Goal: Check status: Check status

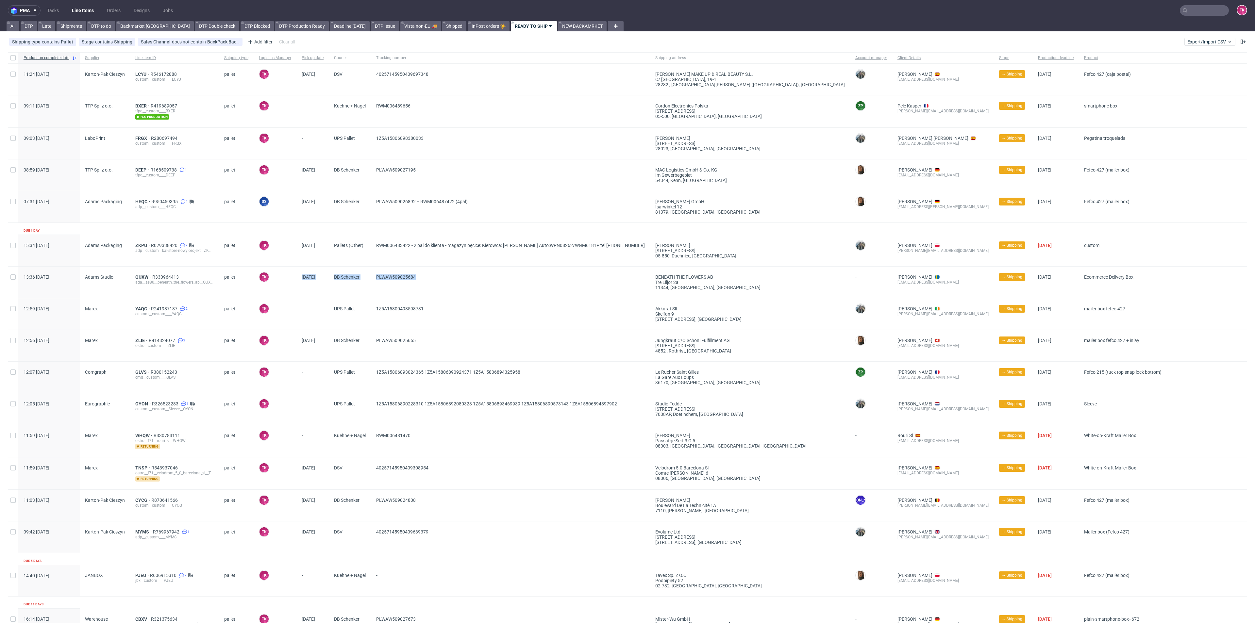
drag, startPoint x: 297, startPoint y: 278, endPoint x: 473, endPoint y: 285, distance: 176.3
click at [473, 285] on div "13:36 Mon 15.09.2025 Adams Studio QUXW R330964413 ada__as80__beneath_the_flower…" at bounding box center [628, 282] width 1240 height 32
click at [472, 286] on span "PLWAW509025684" at bounding box center [510, 283] width 269 height 16
click at [82, 13] on link "Line Items" at bounding box center [83, 10] width 30 height 10
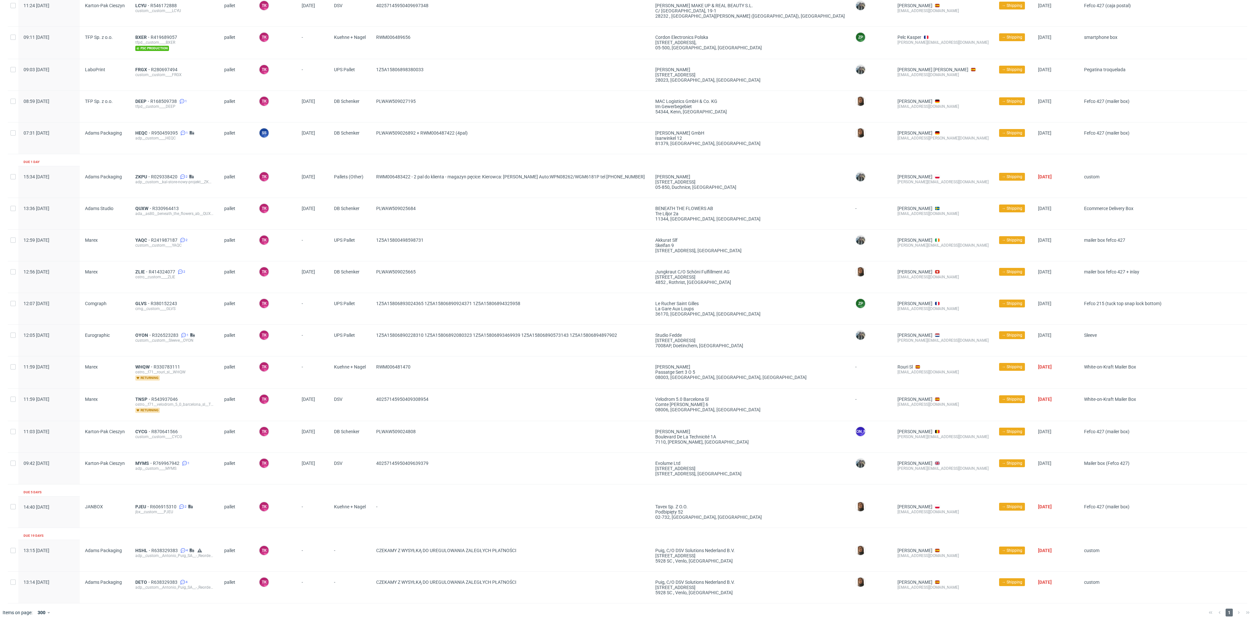
scroll to position [69, 0]
click at [133, 509] on div "PJEU R606915310 2 jbx__custom____PJEU" at bounding box center [174, 511] width 89 height 31
click at [136, 505] on span "PJEU" at bounding box center [142, 506] width 15 height 5
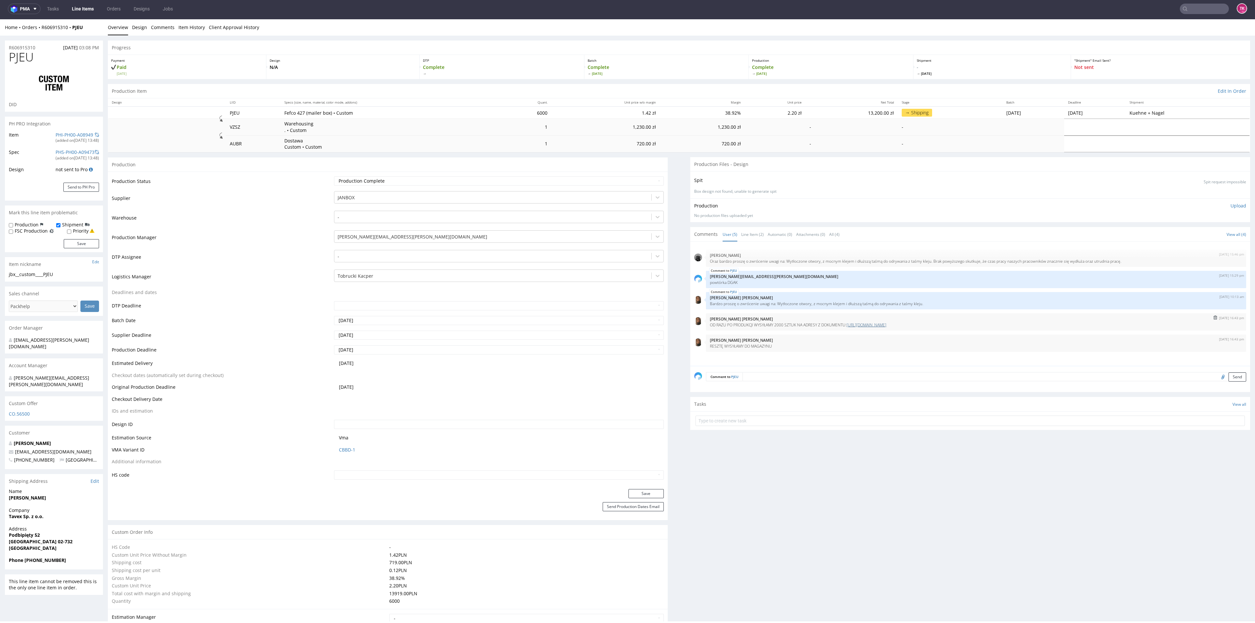
click at [885, 324] on link "[URL][DOMAIN_NAME]" at bounding box center [867, 325] width 40 height 6
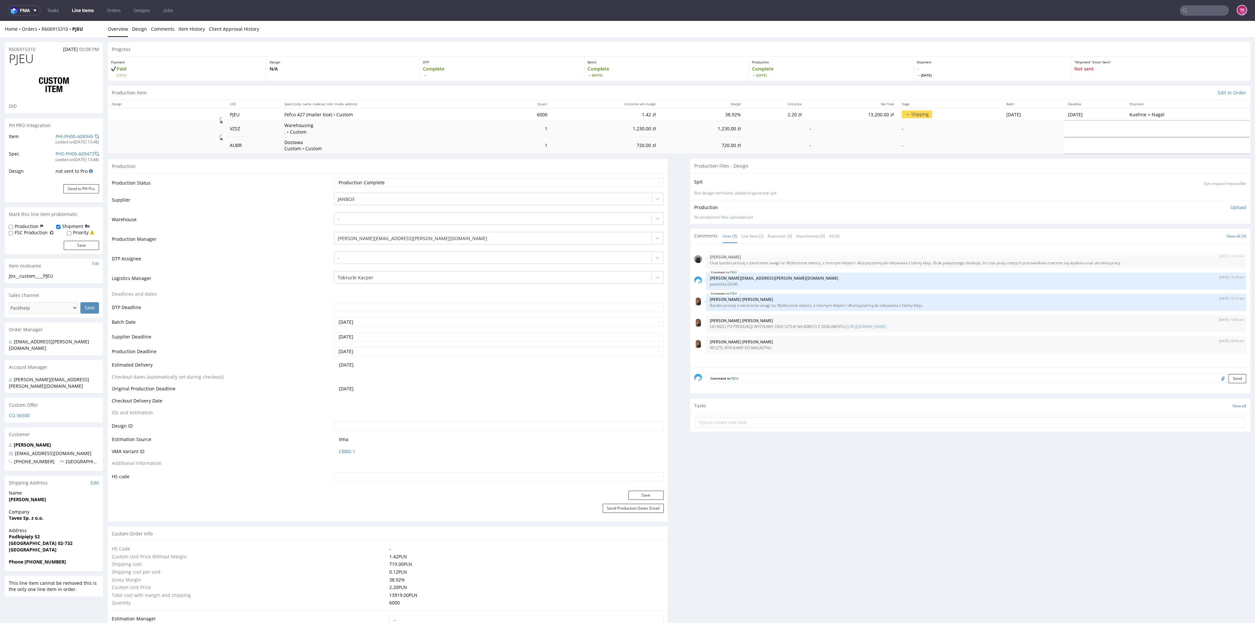
drag, startPoint x: 34, startPoint y: 37, endPoint x: 33, endPoint y: 42, distance: 5.5
drag, startPoint x: 35, startPoint y: 35, endPoint x: 64, endPoint y: 32, distance: 29.0
click at [64, 32] on div "Home Orders R606915310 PJEU Overview Design Comments Item History Client Approv…" at bounding box center [627, 29] width 1255 height 16
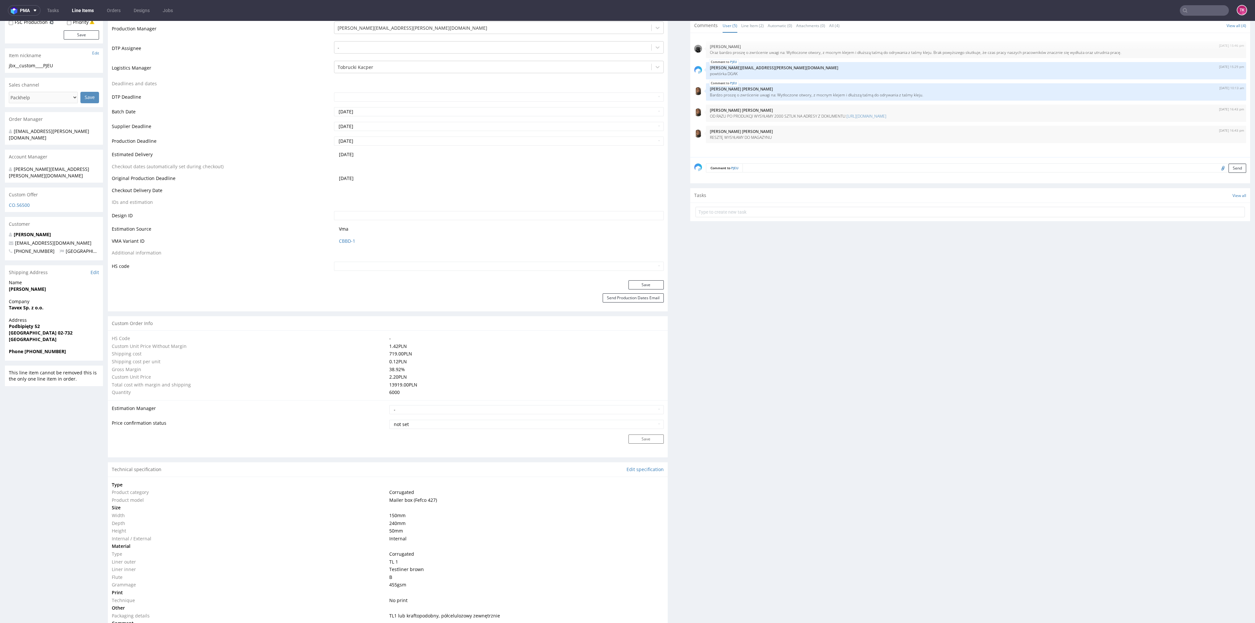
scroll to position [245, 0]
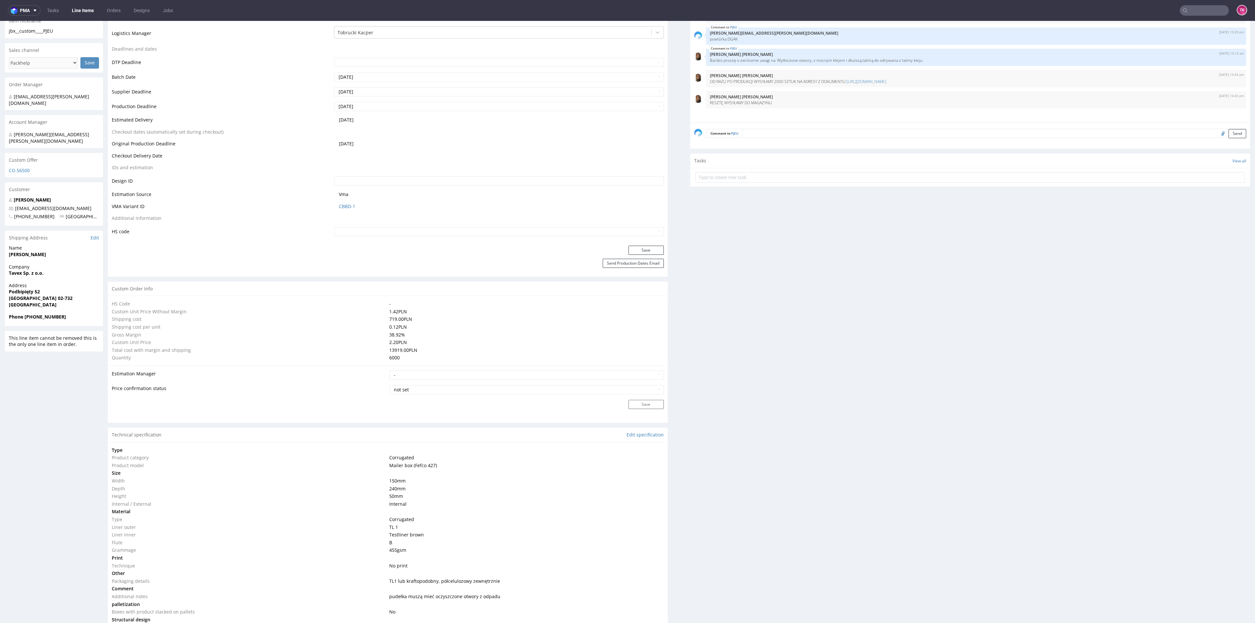
drag, startPoint x: 86, startPoint y: 9, endPoint x: 109, endPoint y: 1, distance: 24.4
click at [86, 9] on link "Line Items" at bounding box center [83, 10] width 30 height 10
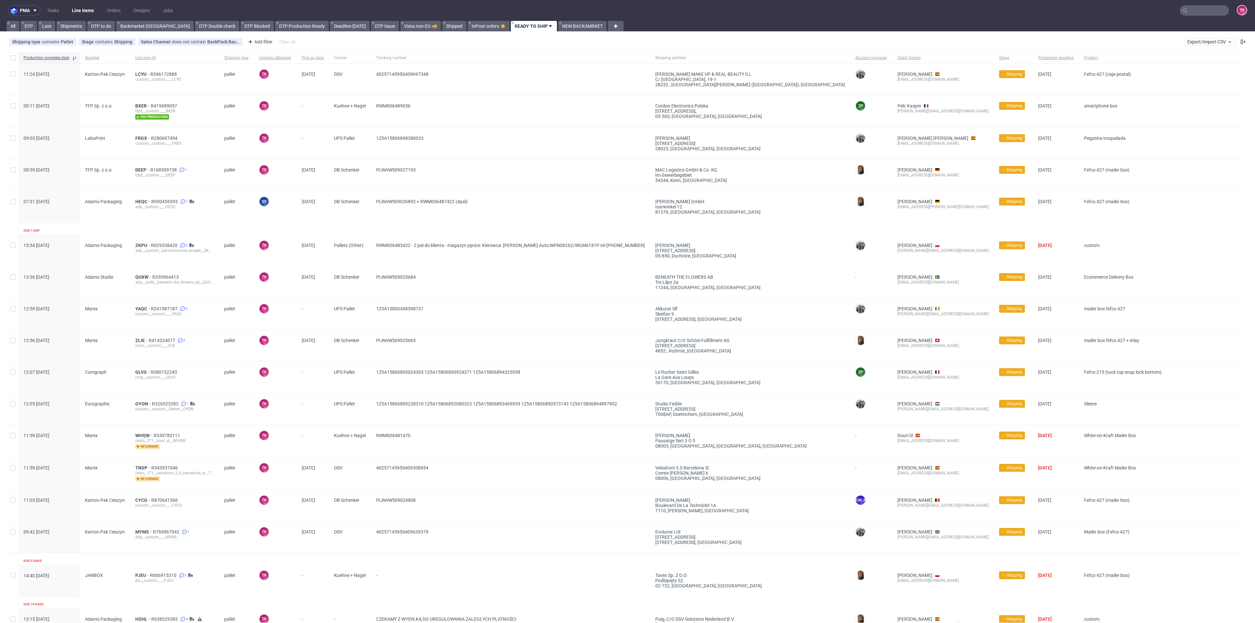
drag, startPoint x: 96, startPoint y: 14, endPoint x: 93, endPoint y: 12, distance: 4.4
click at [96, 14] on ul "Tasks Line Items Orders Designs Jobs" at bounding box center [110, 10] width 139 height 10
click at [90, 10] on link "Line Items" at bounding box center [83, 10] width 30 height 10
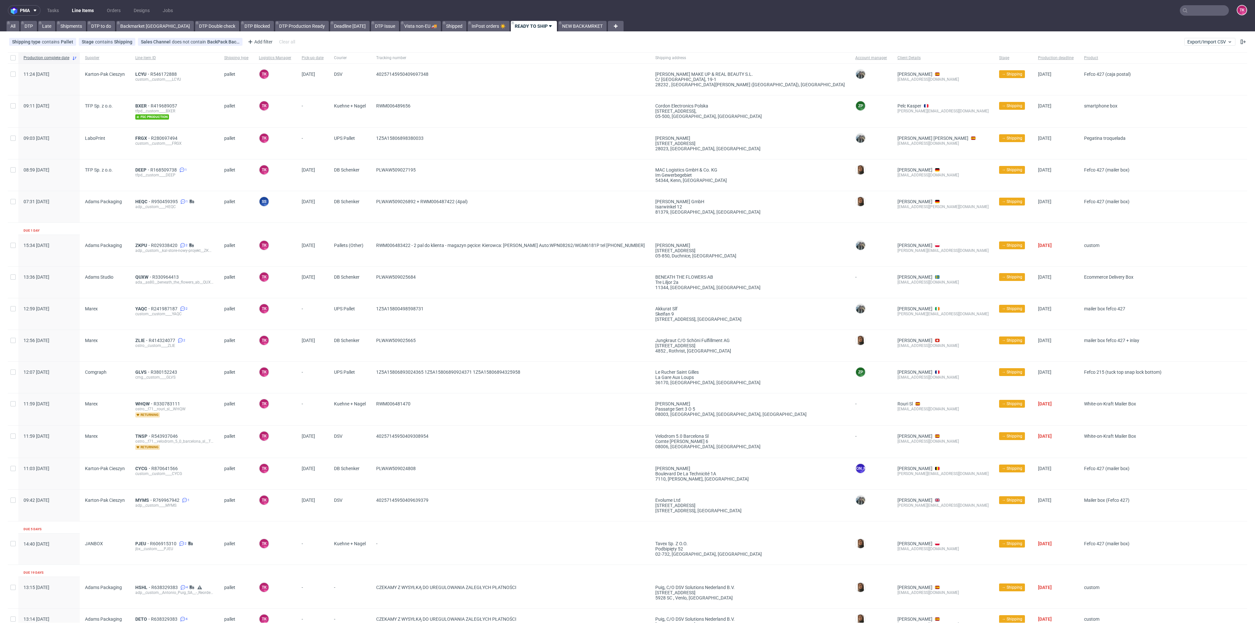
click at [93, 6] on link "Line Items" at bounding box center [83, 10] width 30 height 10
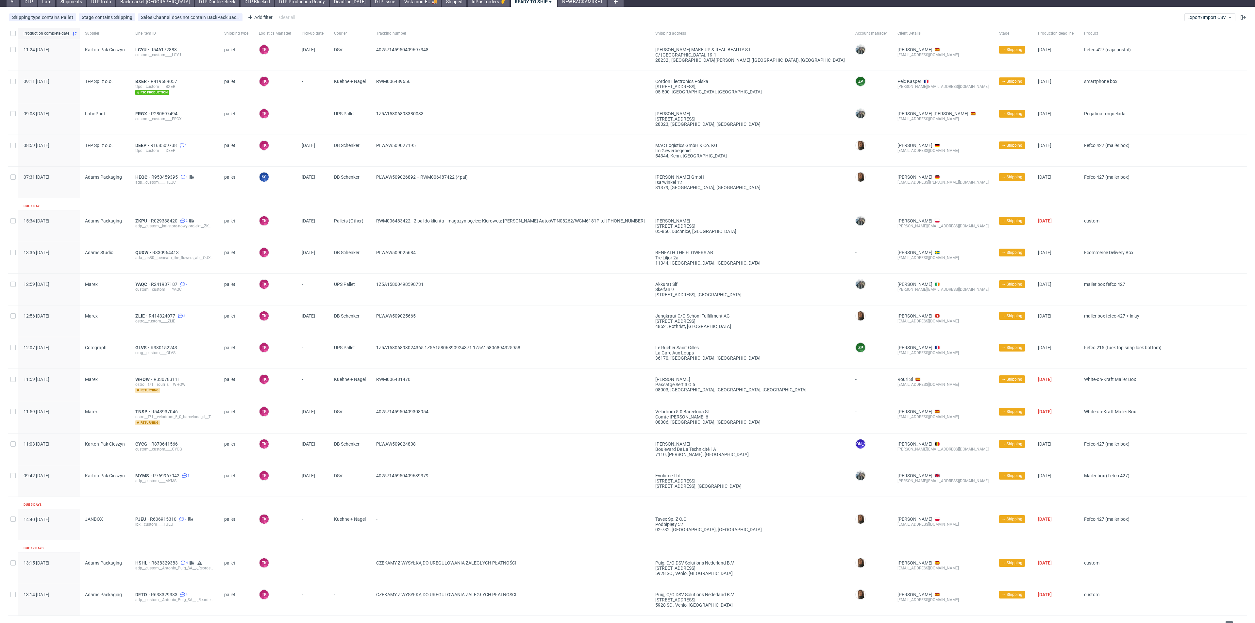
scroll to position [38, 0]
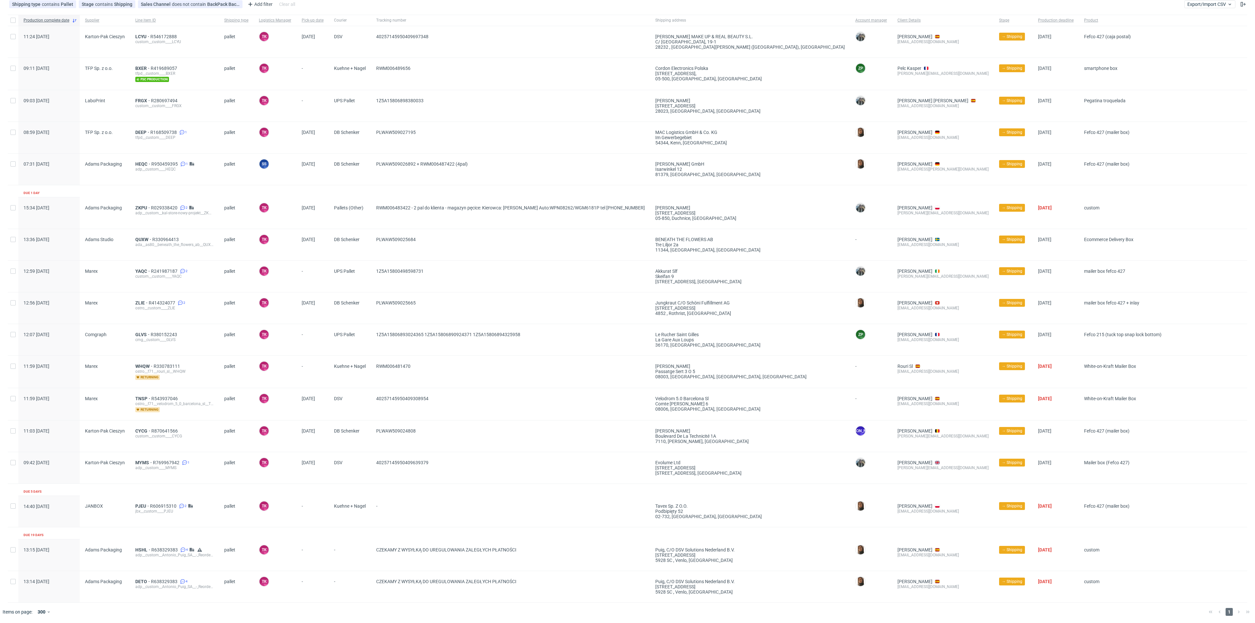
click at [140, 501] on div "PJEU R606915310 2 jbx__custom____PJEU" at bounding box center [174, 511] width 89 height 31
click at [139, 507] on span "PJEU" at bounding box center [142, 506] width 15 height 5
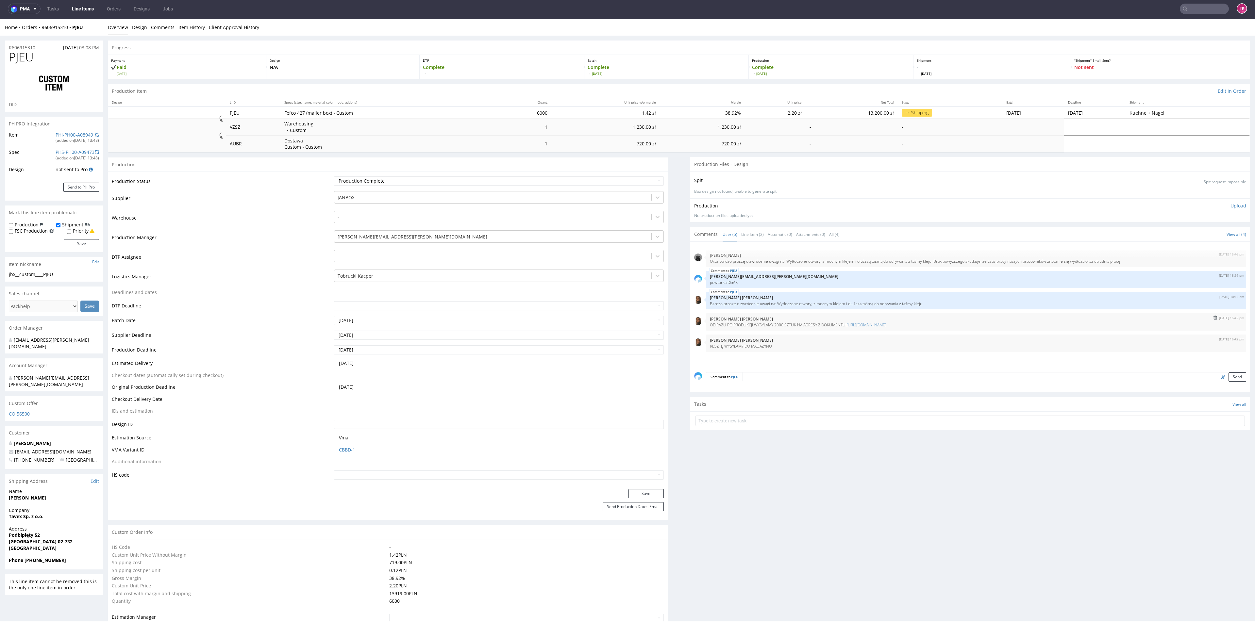
click at [909, 318] on p "[PERSON_NAME] [PERSON_NAME]" at bounding box center [976, 319] width 533 height 5
drag, startPoint x: 907, startPoint y: 320, endPoint x: 907, endPoint y: 324, distance: 4.6
click at [907, 320] on p "[PERSON_NAME] [PERSON_NAME]" at bounding box center [976, 319] width 533 height 5
click at [887, 325] on link "[URL][DOMAIN_NAME]" at bounding box center [867, 325] width 40 height 6
click at [76, 5] on link "Line Items" at bounding box center [83, 9] width 30 height 10
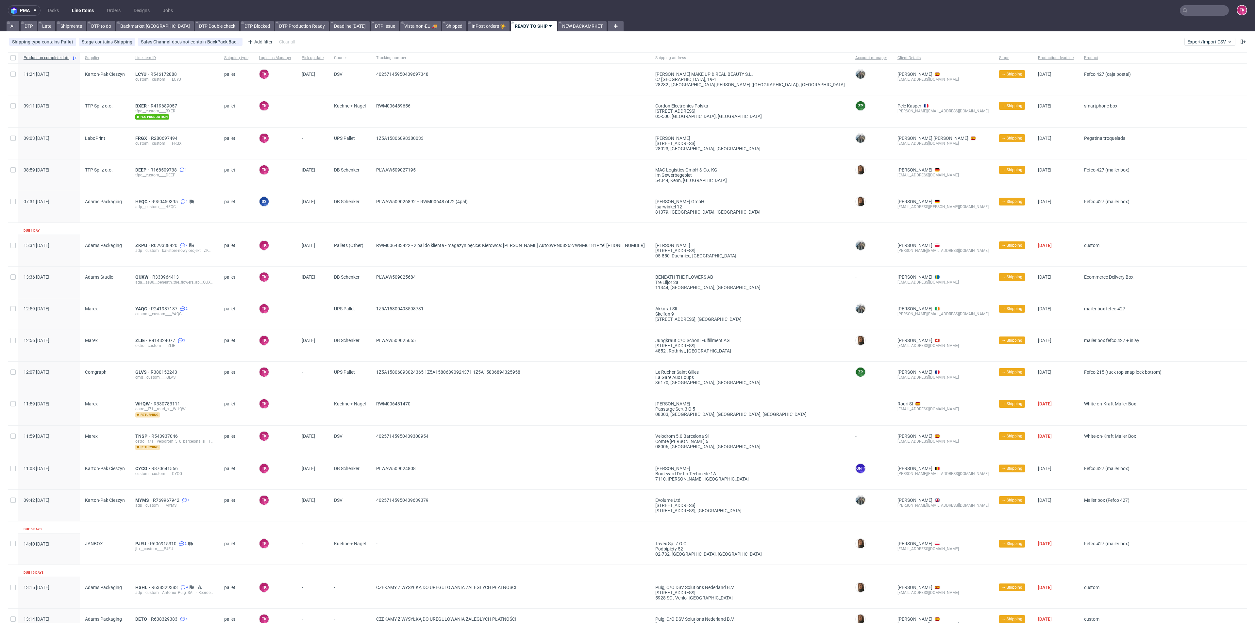
drag, startPoint x: 65, startPoint y: 9, endPoint x: 80, endPoint y: 18, distance: 17.9
click at [74, 15] on ul "Tasks Line Items Orders Designs Jobs" at bounding box center [110, 10] width 139 height 10
click at [82, 19] on nav "pma Tasks Line Items Orders Designs Jobs TK" at bounding box center [627, 10] width 1255 height 21
click at [81, 15] on link "Line Items" at bounding box center [83, 10] width 30 height 10
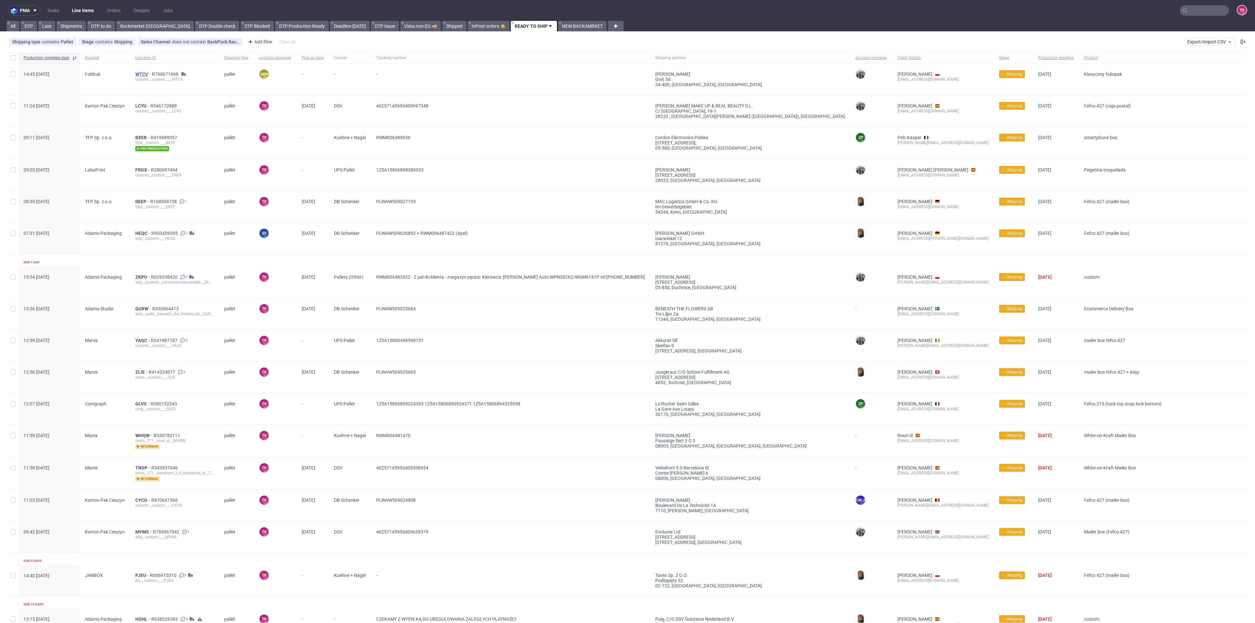
click at [138, 74] on span "WTCV" at bounding box center [143, 74] width 17 height 5
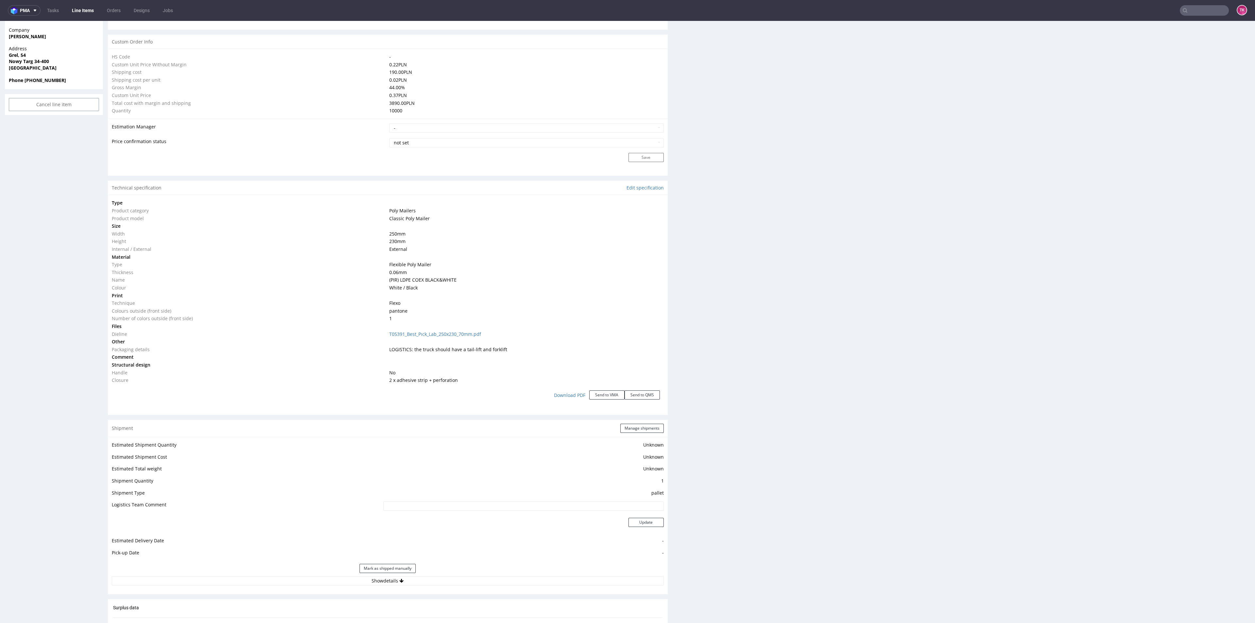
scroll to position [539, 0]
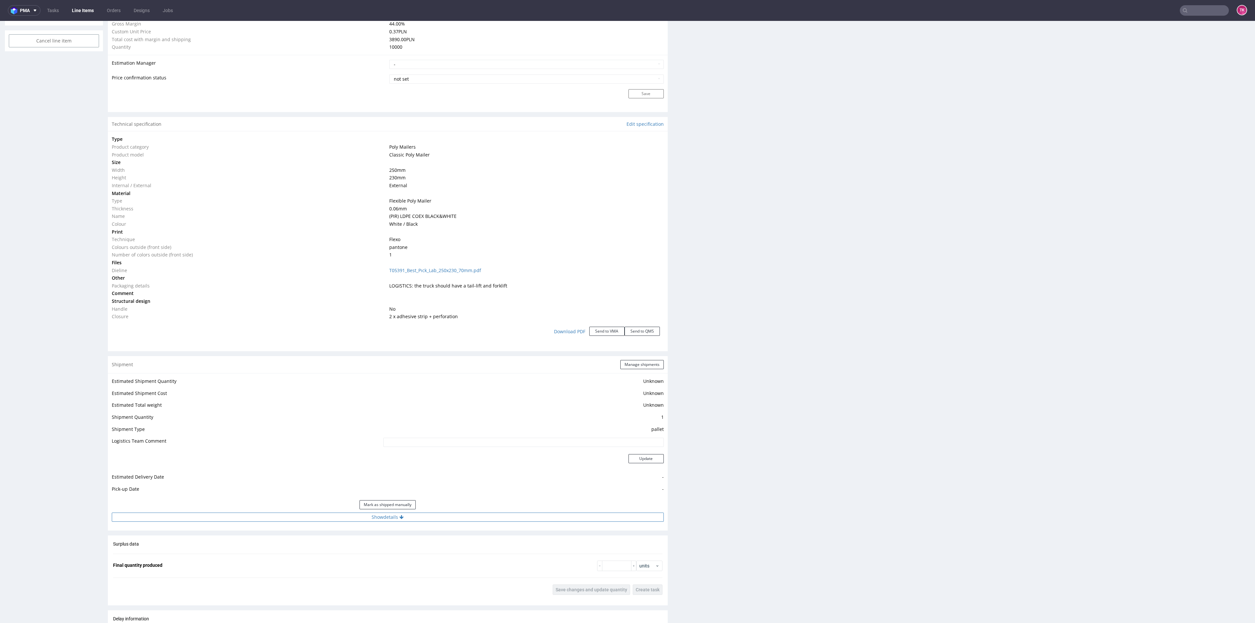
click at [480, 518] on button "Show details" at bounding box center [388, 517] width 552 height 9
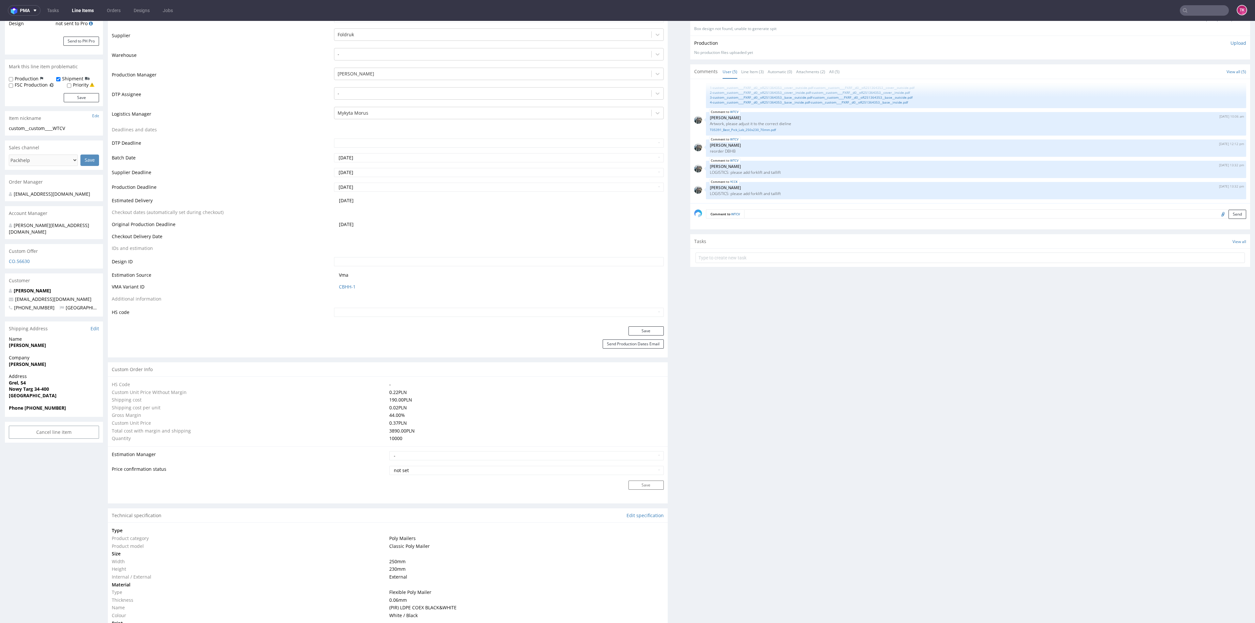
scroll to position [196, 0]
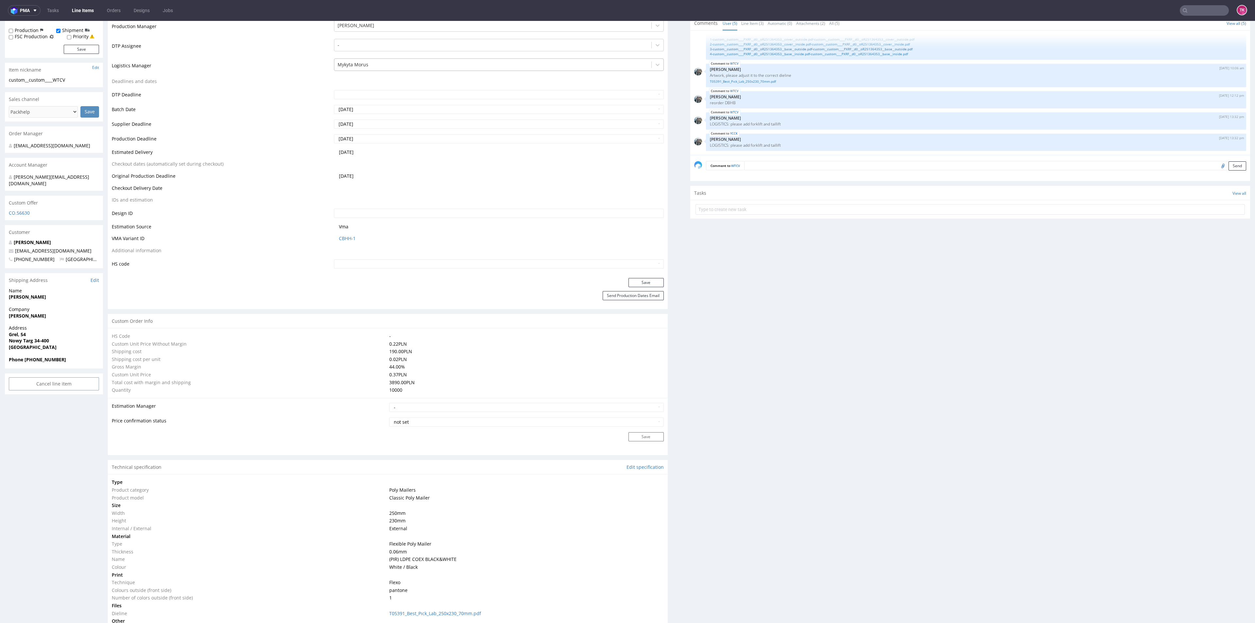
click at [371, 66] on div at bounding box center [493, 65] width 310 height 8
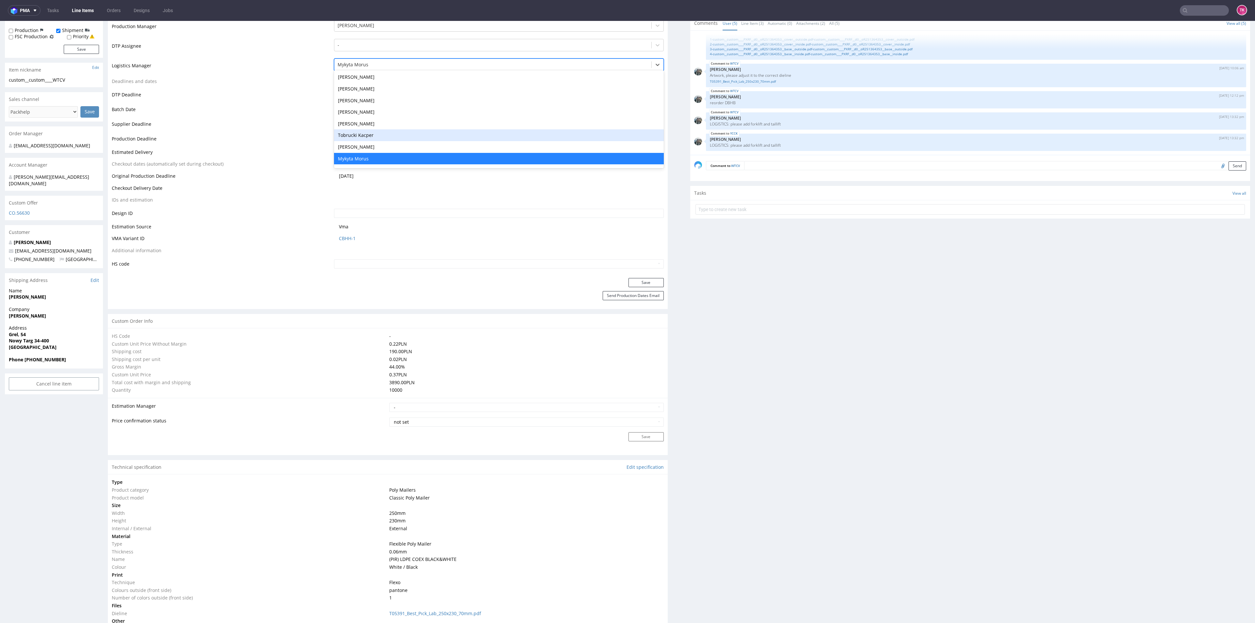
click at [368, 139] on div "Tobrucki Kacper" at bounding box center [499, 135] width 330 height 12
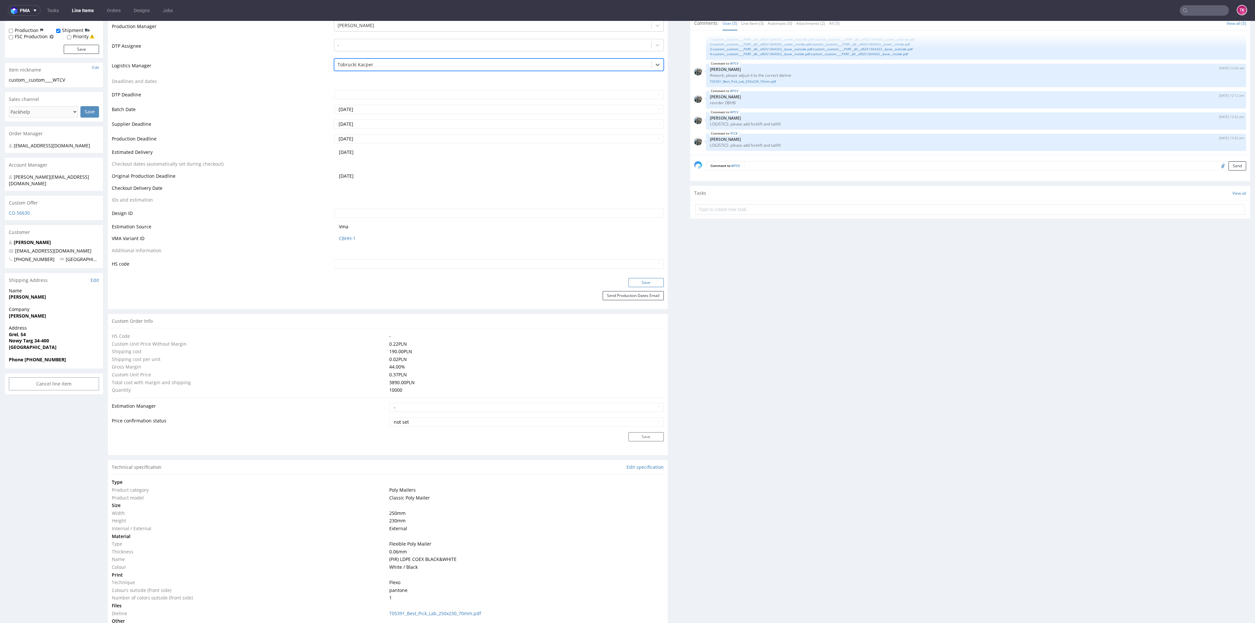
click at [636, 285] on button "Save" at bounding box center [646, 282] width 35 height 9
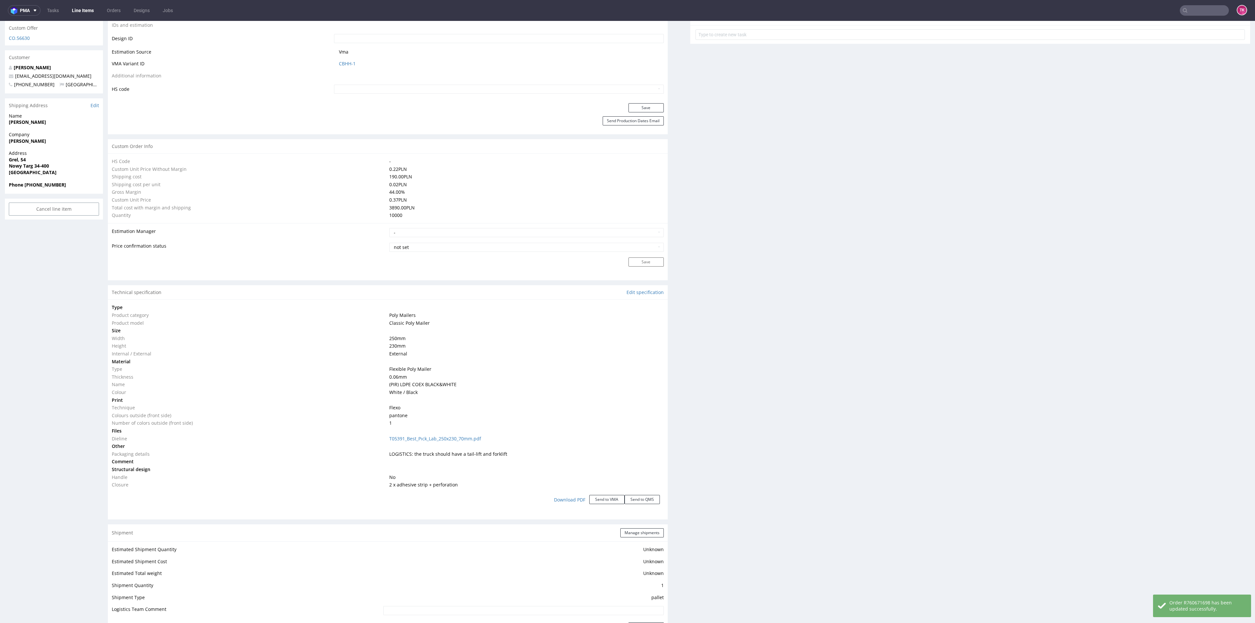
scroll to position [539, 0]
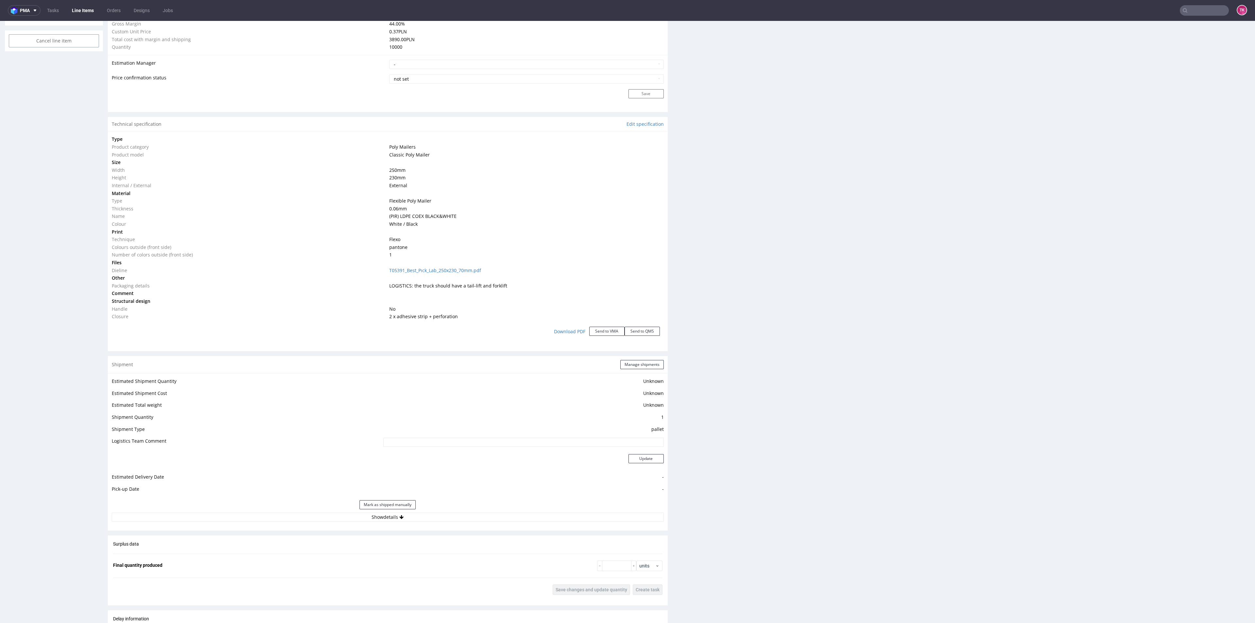
click at [640, 369] on div "Shipment Manage shipments" at bounding box center [388, 364] width 560 height 17
click at [640, 369] on button "Manage shipments" at bounding box center [641, 364] width 43 height 9
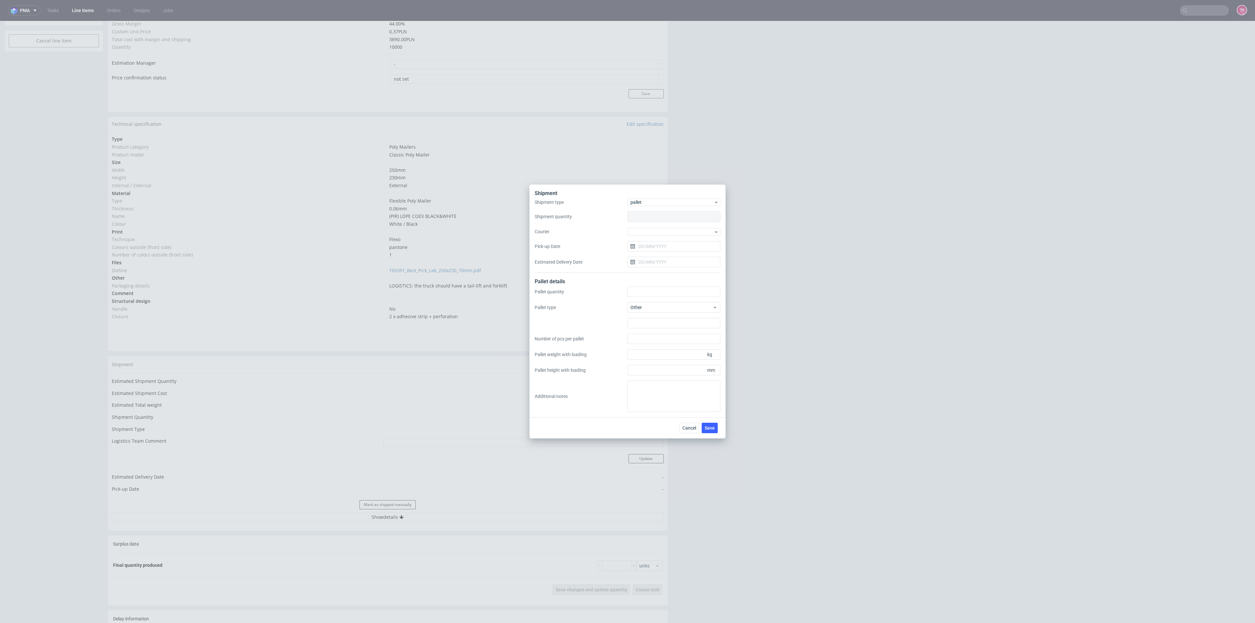
type input "1"
type input "600x800"
type input "9500"
type input "90"
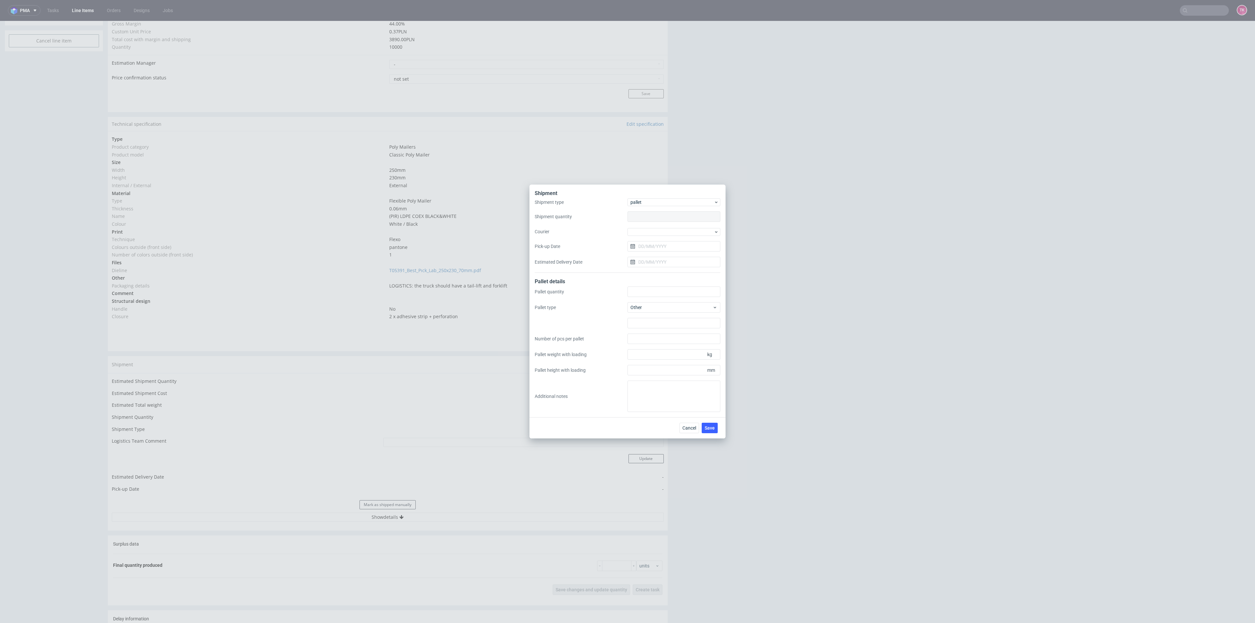
type input "1800"
click at [639, 364] on div "Pallet quantity 1 Pallet type Other 600x800 Number of pcs per pallet 9500 Palle…" at bounding box center [628, 350] width 186 height 126
click at [660, 228] on div at bounding box center [674, 232] width 93 height 8
click at [663, 280] on div "Kuehne + Nagel" at bounding box center [674, 279] width 88 height 12
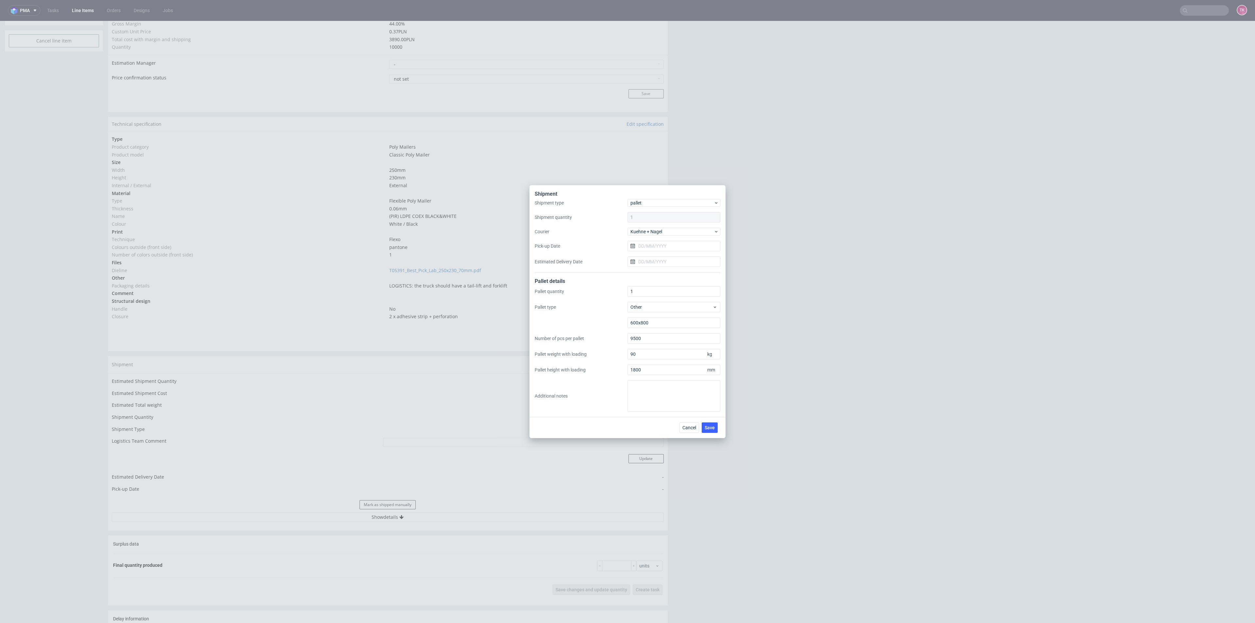
drag, startPoint x: 662, startPoint y: 253, endPoint x: 662, endPoint y: 249, distance: 3.9
click at [662, 252] on div "Shipment type pallet Shipment quantity 1 Courier Kuehne + Nagel Pick-up Date Es…" at bounding box center [628, 236] width 186 height 74
click at [662, 248] on input "Pick-up Date" at bounding box center [674, 246] width 93 height 10
click at [674, 313] on span "17" at bounding box center [673, 312] width 5 height 7
type input "17/09/2025"
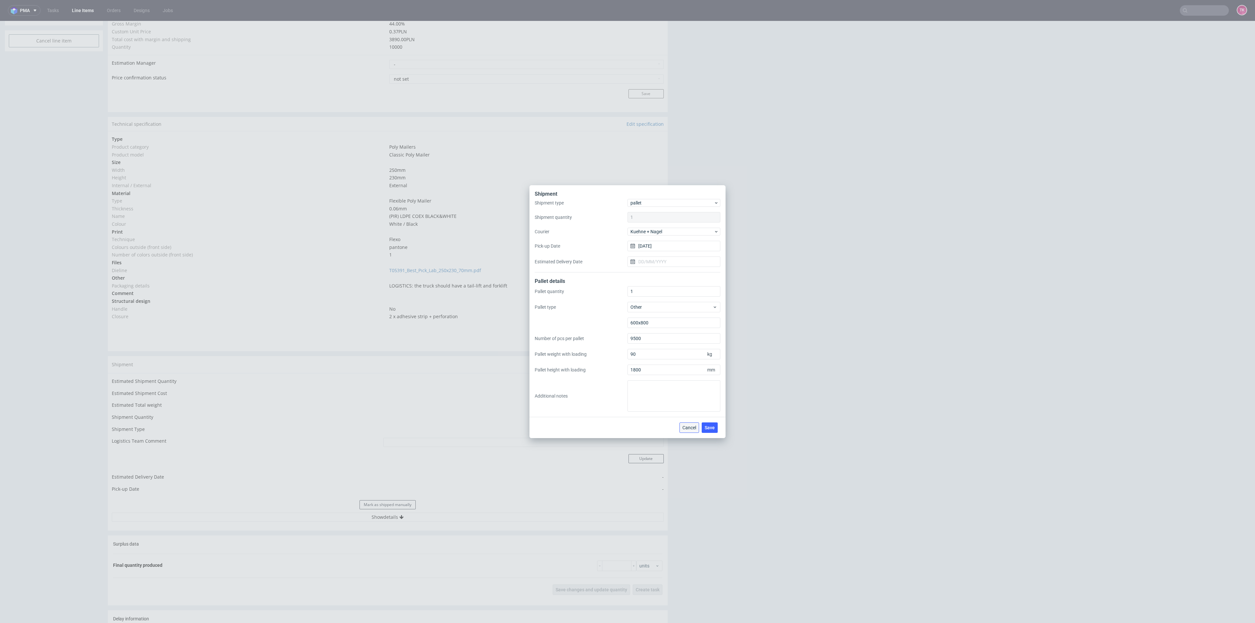
click at [687, 426] on span "Cancel" at bounding box center [690, 428] width 14 height 5
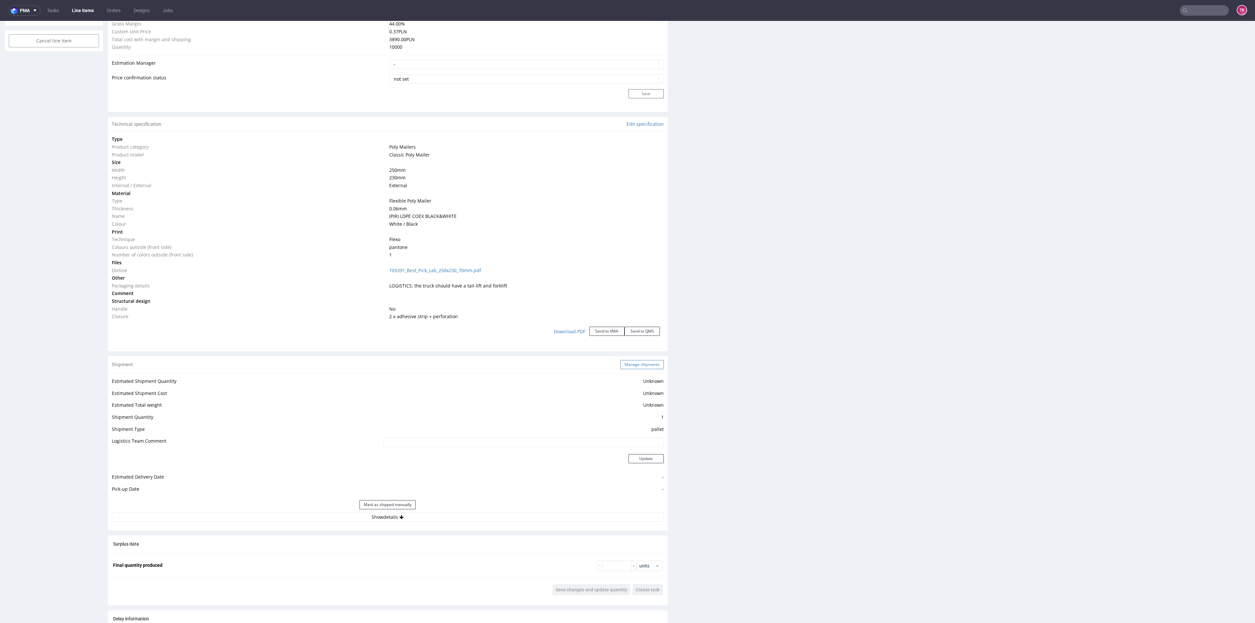
drag, startPoint x: 648, startPoint y: 355, endPoint x: 647, endPoint y: 361, distance: 5.8
click at [648, 356] on div "Production Production Status Waiting for Artwork Waiting for Diecut Waiting for…" at bounding box center [388, 231] width 560 height 1257
click at [647, 361] on button "Manage shipments" at bounding box center [641, 364] width 43 height 9
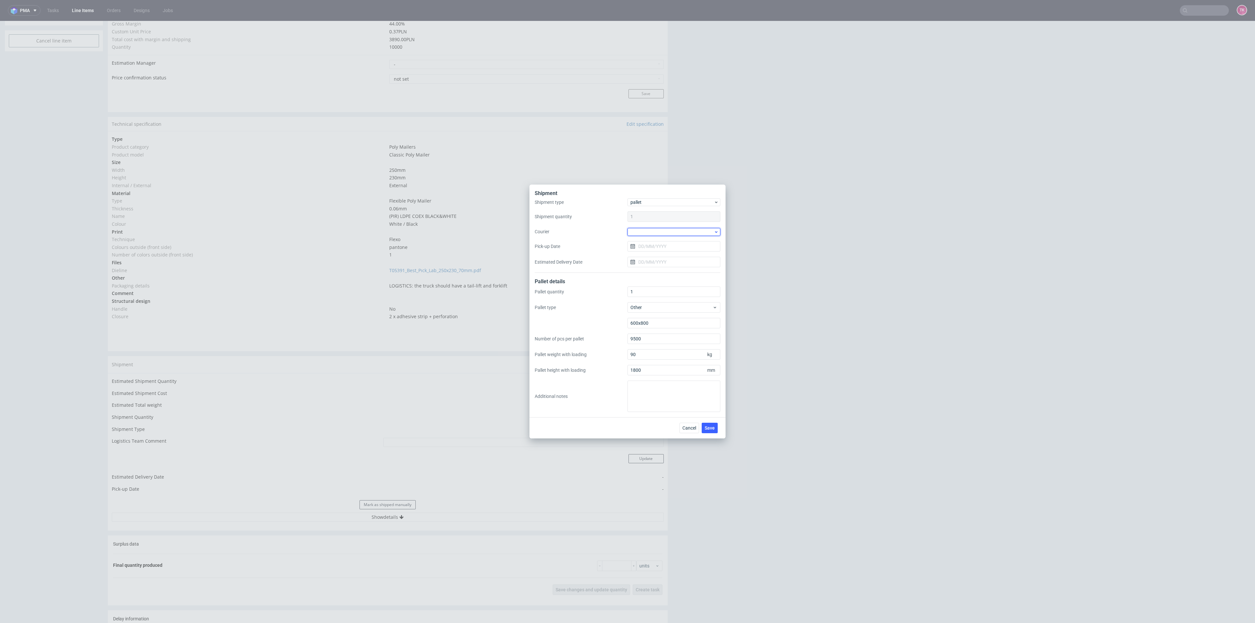
click at [669, 233] on div at bounding box center [674, 232] width 93 height 8
drag, startPoint x: 658, startPoint y: 283, endPoint x: 664, endPoint y: 250, distance: 33.5
click at [658, 282] on div "Kuehne + Nagel" at bounding box center [674, 279] width 88 height 12
click at [714, 430] on button "Save" at bounding box center [710, 428] width 16 height 10
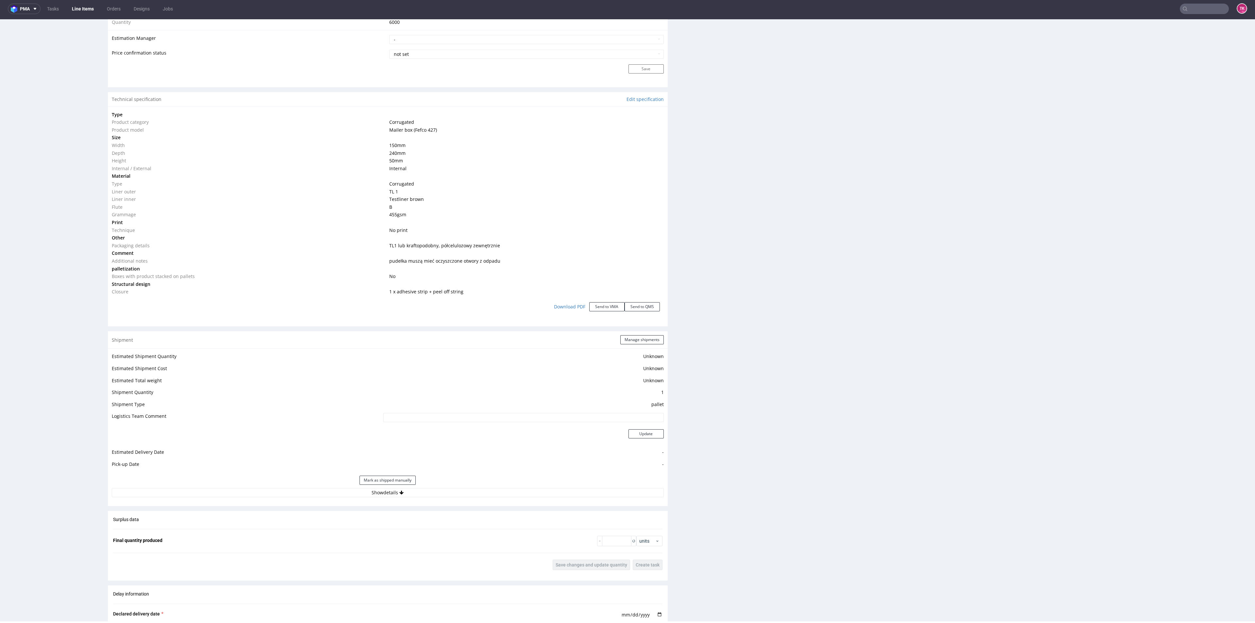
scroll to position [638, 0]
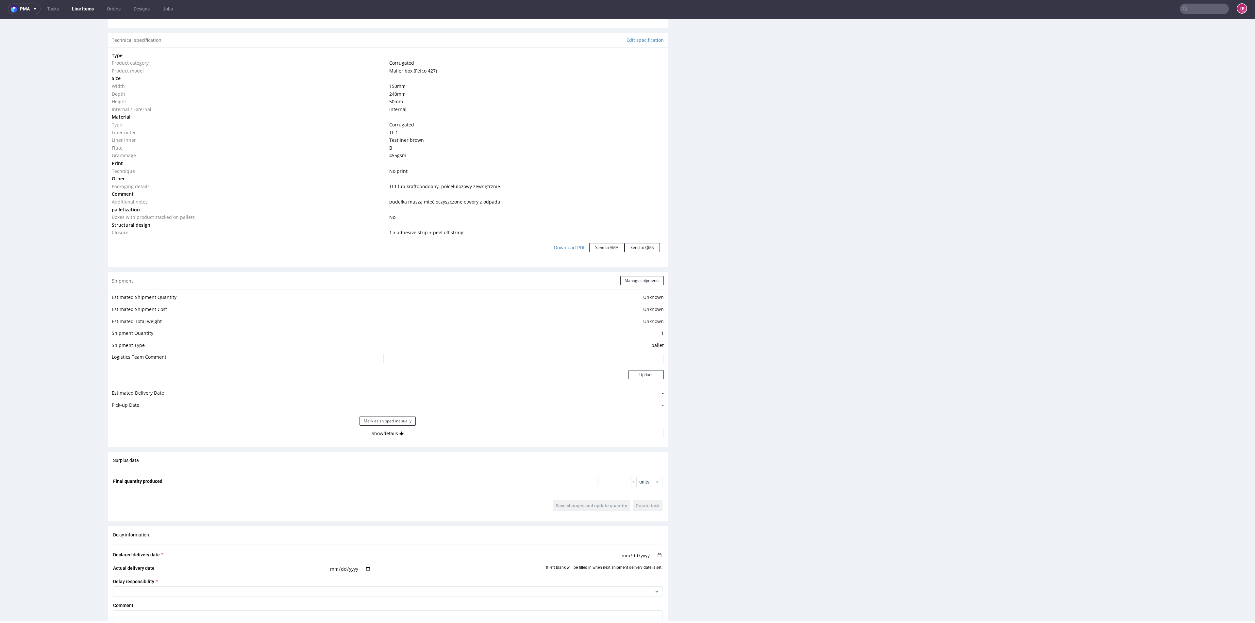
click at [480, 444] on div "Shipment Manage shipments Estimated Shipment Quantity Unknown Estimated Shipmen…" at bounding box center [388, 359] width 560 height 175
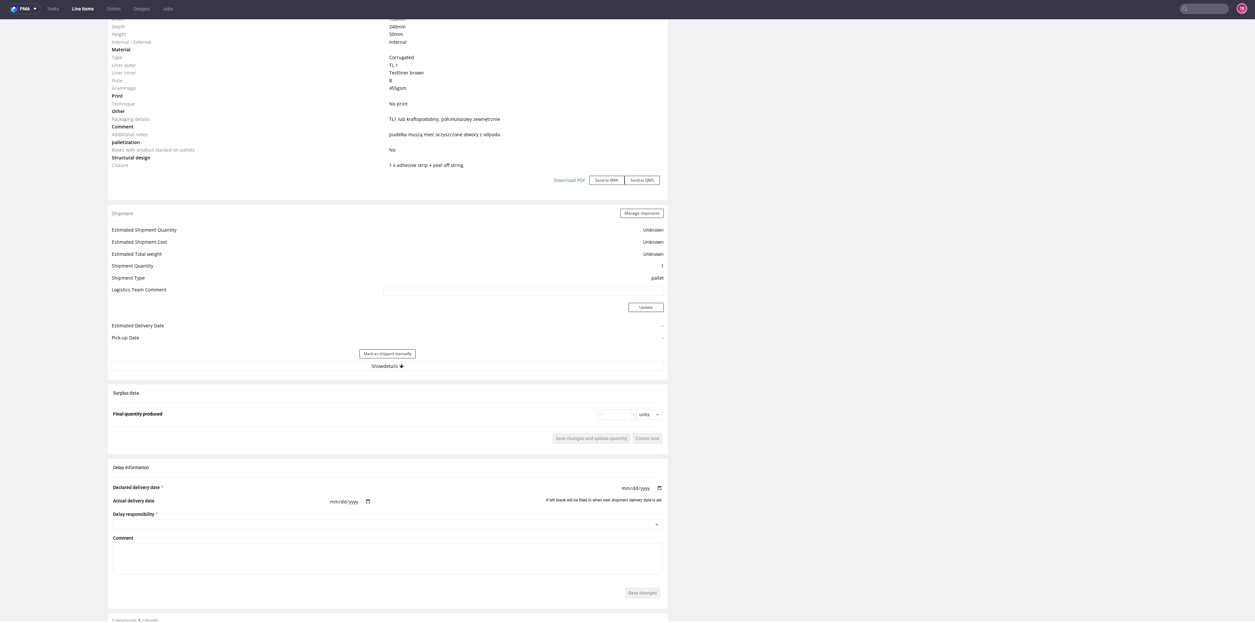
scroll to position [786, 0]
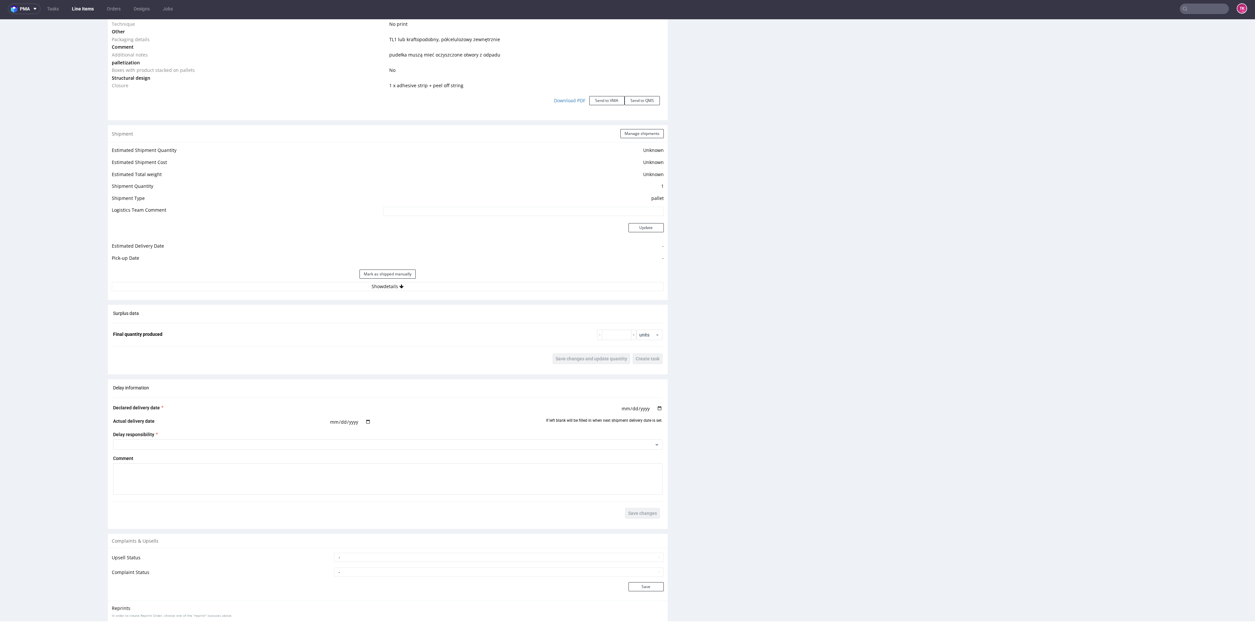
click at [488, 326] on div "Surplus data Final quantity produced units Save changes and update quantity Cre…" at bounding box center [388, 337] width 560 height 65
click at [487, 313] on div "Surplus data Final quantity produced units Save changes and update quantity Cre…" at bounding box center [388, 337] width 560 height 65
click at [485, 284] on button "Show details" at bounding box center [388, 286] width 552 height 9
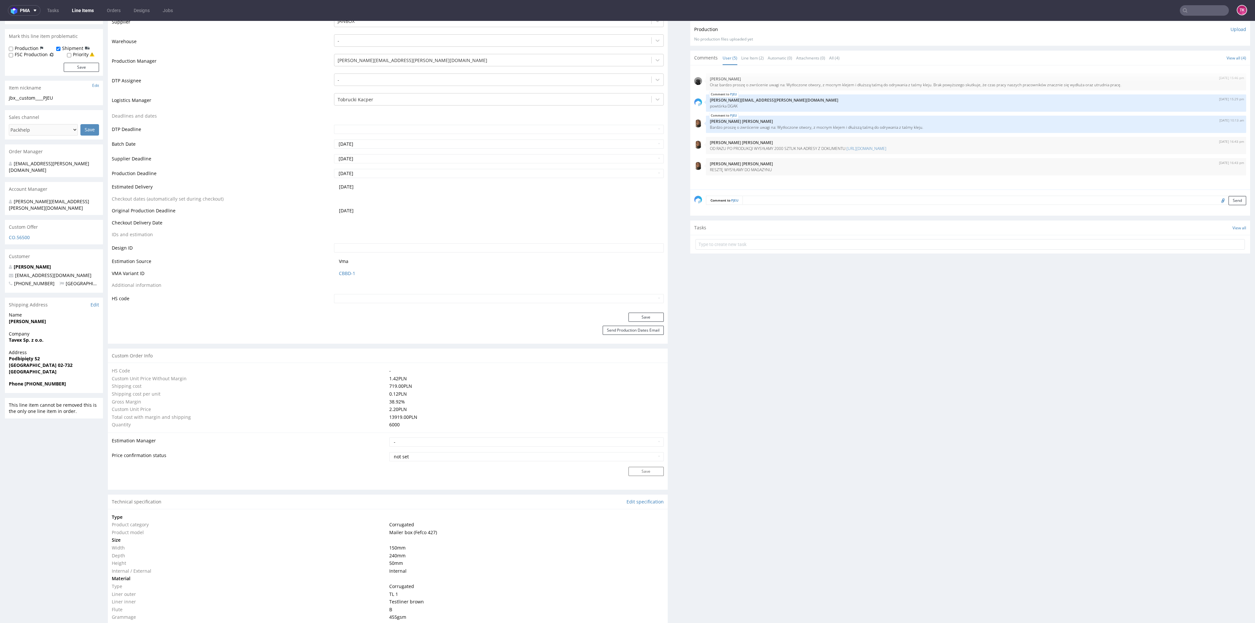
scroll to position [0, 0]
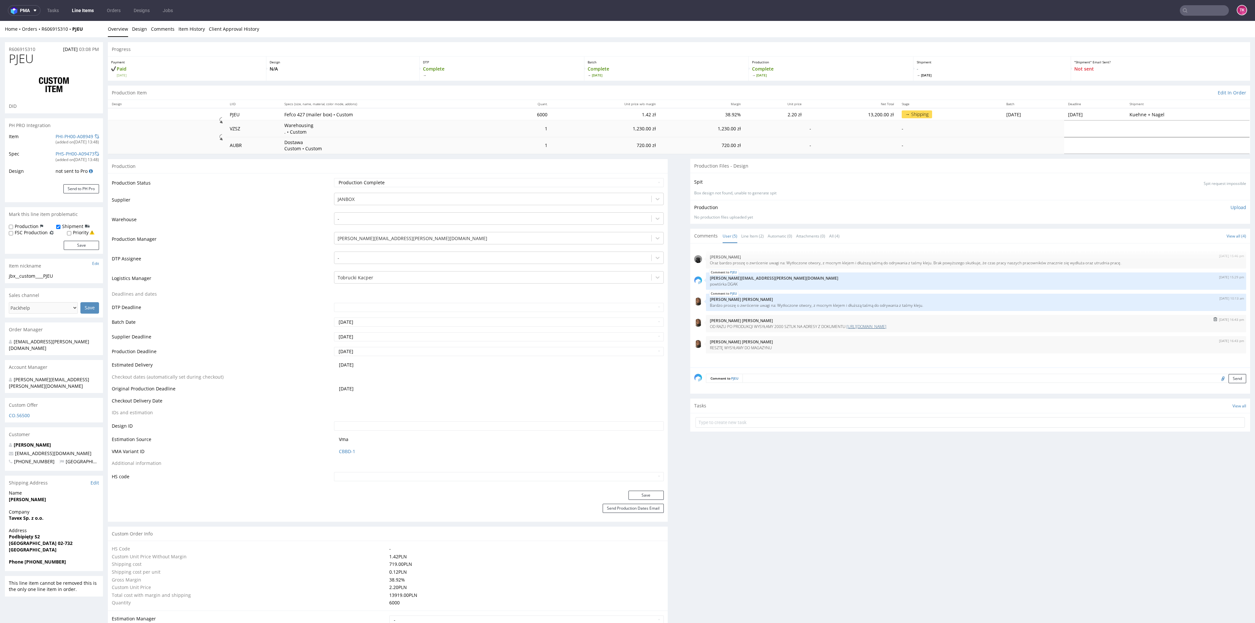
click at [887, 327] on link "https://docs.google.com/document/d/19bwNHGxpjK-4cImeeba6ia_5g9XtPAnKTlyTTrs-Cgg…" at bounding box center [867, 327] width 40 height 6
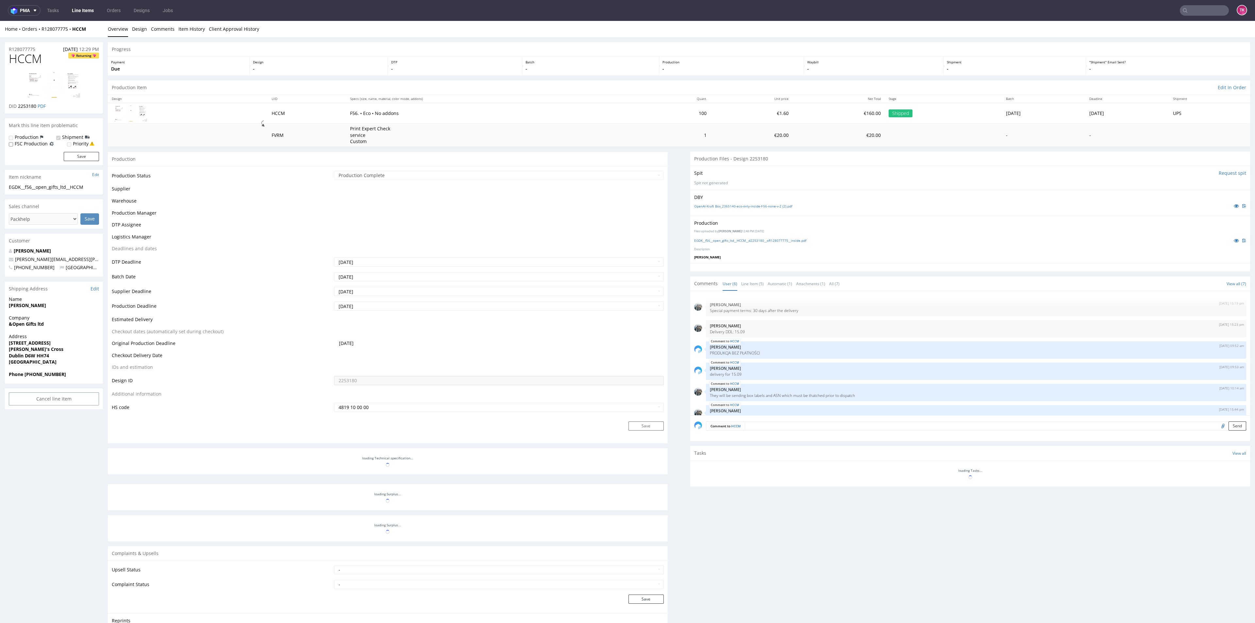
scroll to position [22, 0]
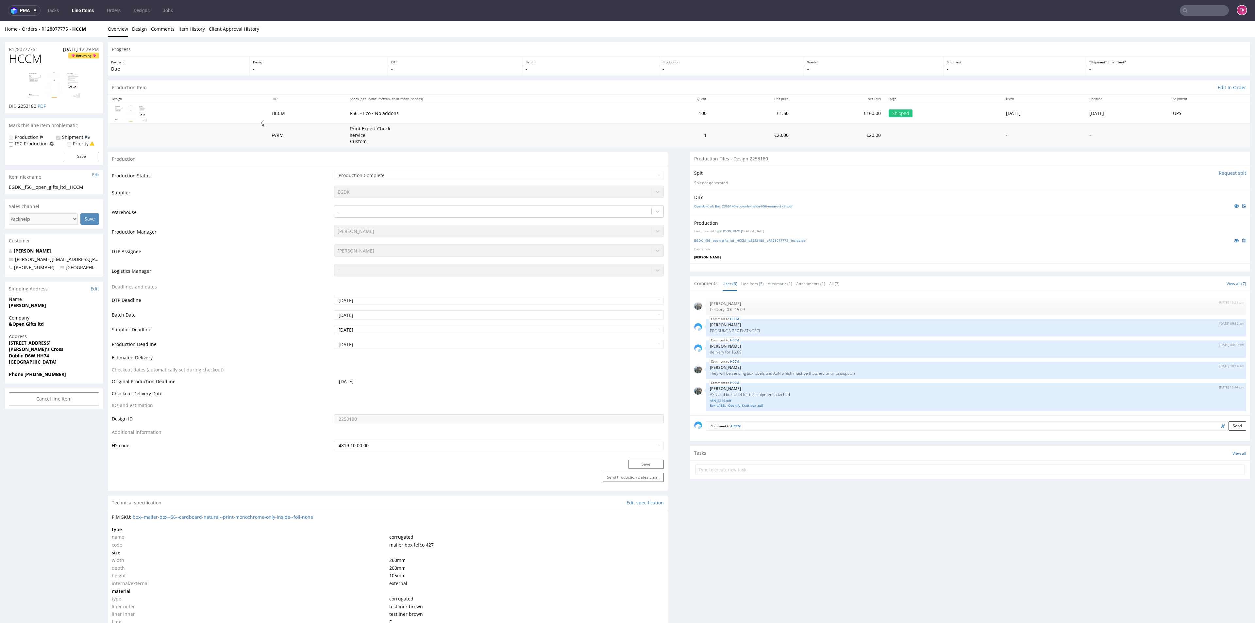
click at [82, 7] on link "Line Items" at bounding box center [83, 10] width 30 height 10
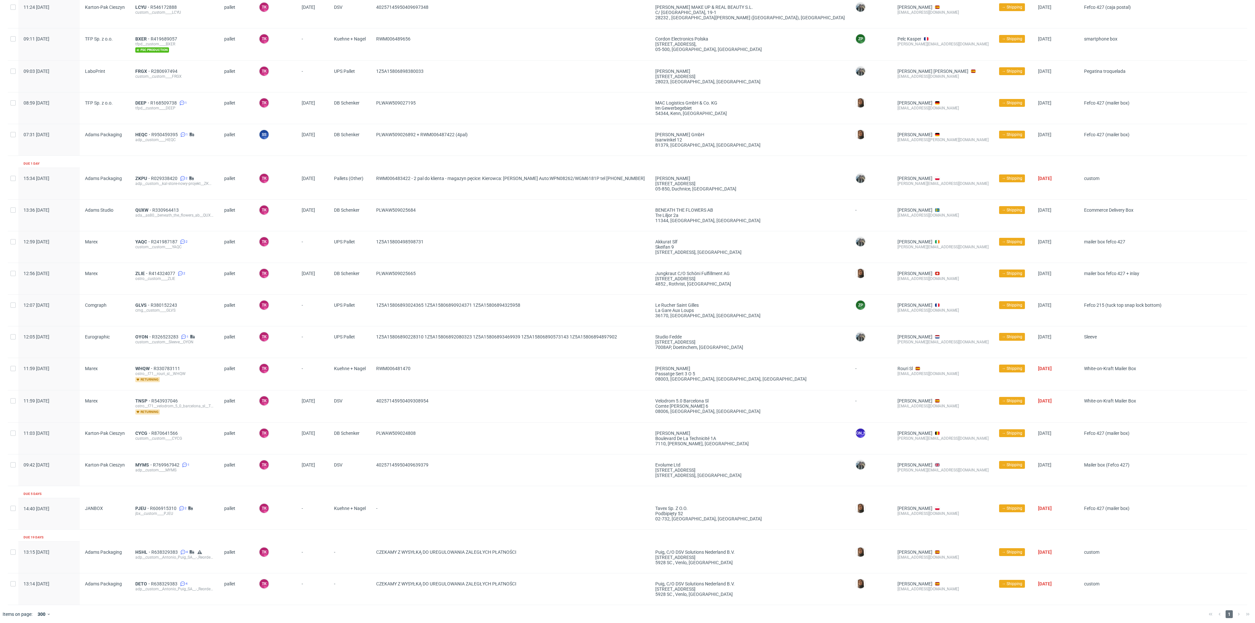
scroll to position [69, 0]
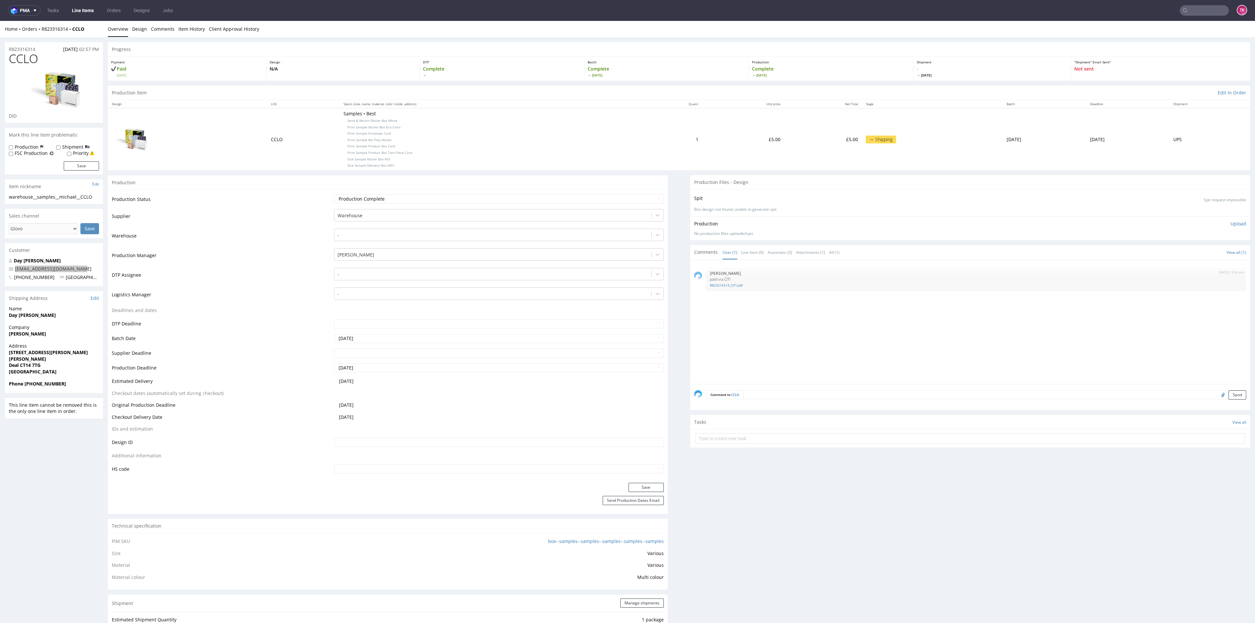
click at [87, 16] on nav "pma Tasks Line Items Orders Designs Jobs TK" at bounding box center [627, 10] width 1255 height 21
click at [80, 8] on link "Line Items" at bounding box center [83, 10] width 30 height 10
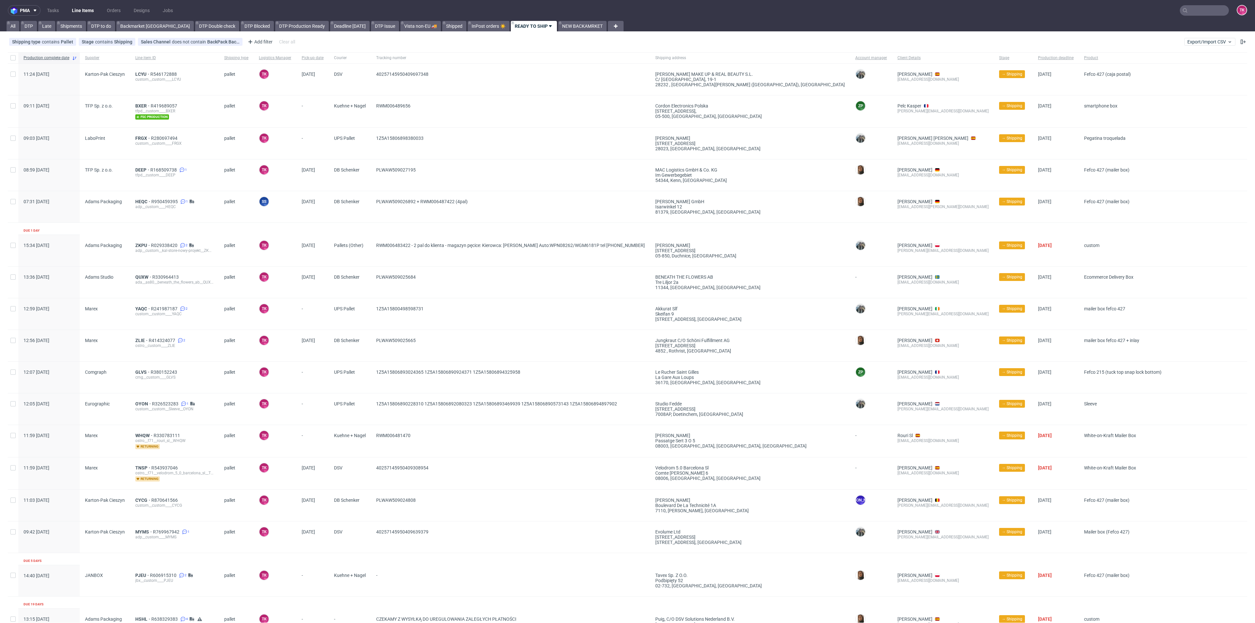
click at [88, 8] on link "Line Items" at bounding box center [83, 10] width 30 height 10
click at [88, 2] on nav "pma Tasks Line Items Orders Designs Jobs TK" at bounding box center [627, 10] width 1255 height 21
click at [85, 9] on link "Line Items" at bounding box center [83, 10] width 30 height 10
click at [89, 8] on link "Line Items" at bounding box center [83, 10] width 30 height 10
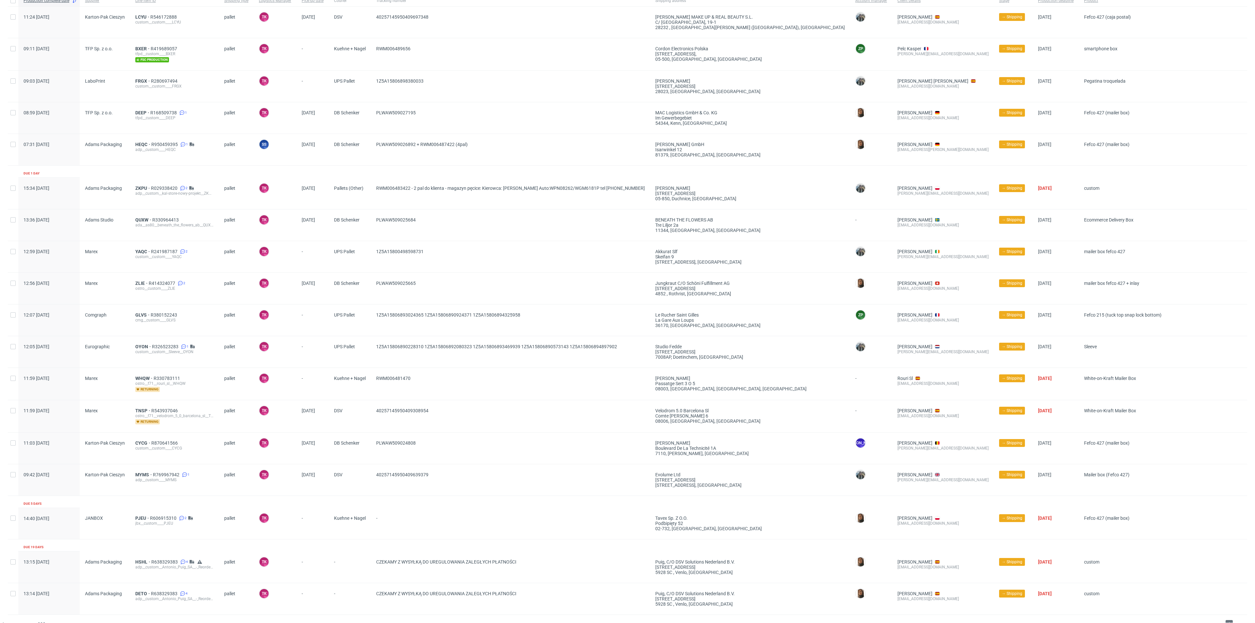
scroll to position [69, 0]
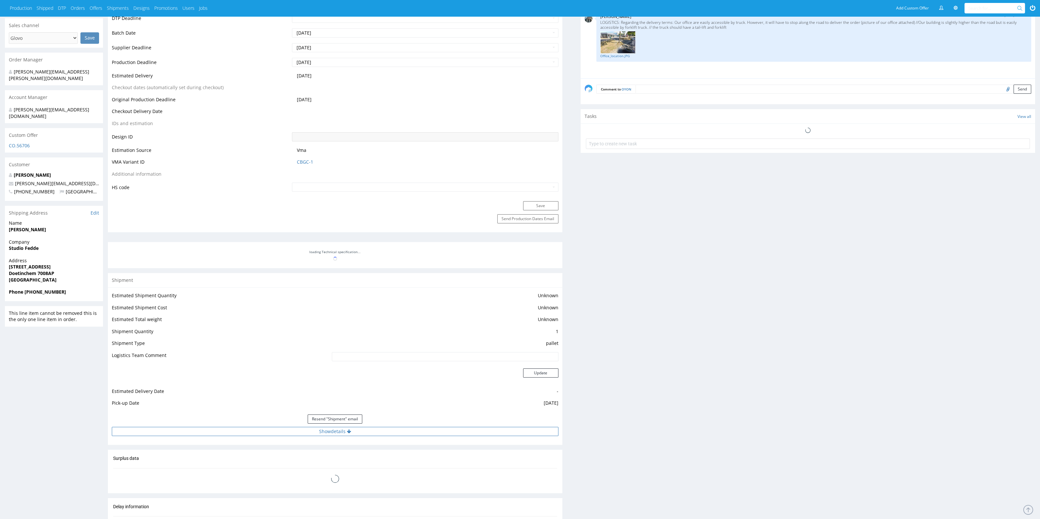
scroll to position [428, 0]
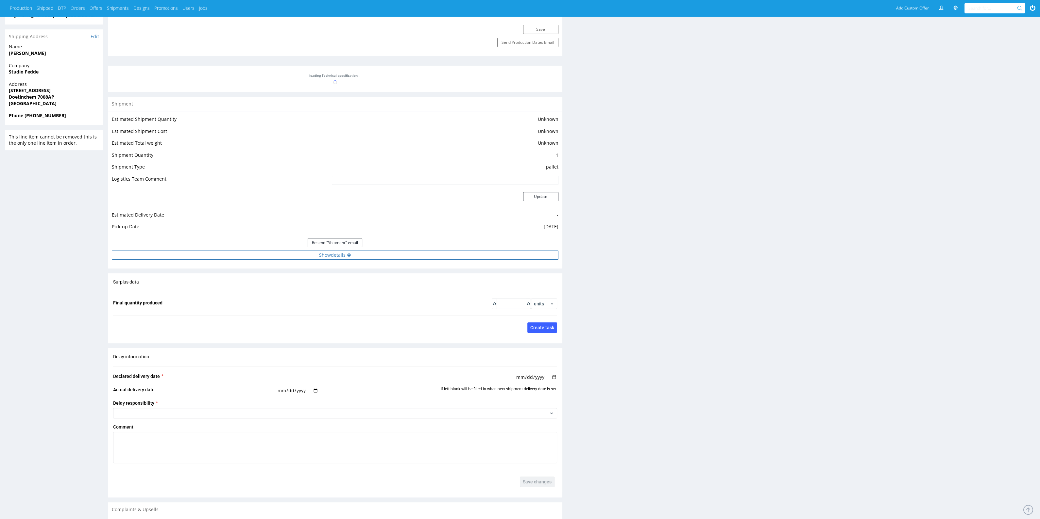
type input "2000"
click at [384, 251] on button "Show details" at bounding box center [335, 255] width 447 height 9
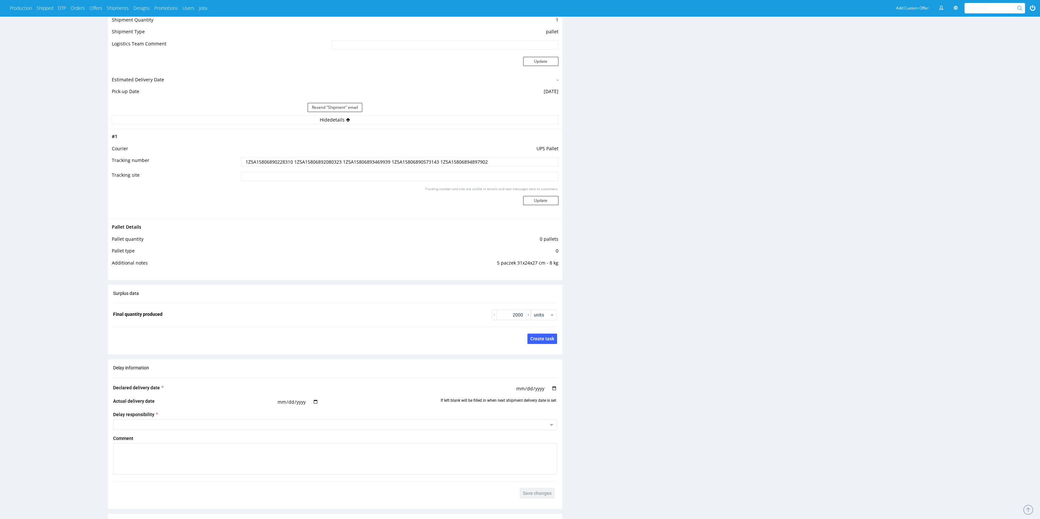
scroll to position [551, 0]
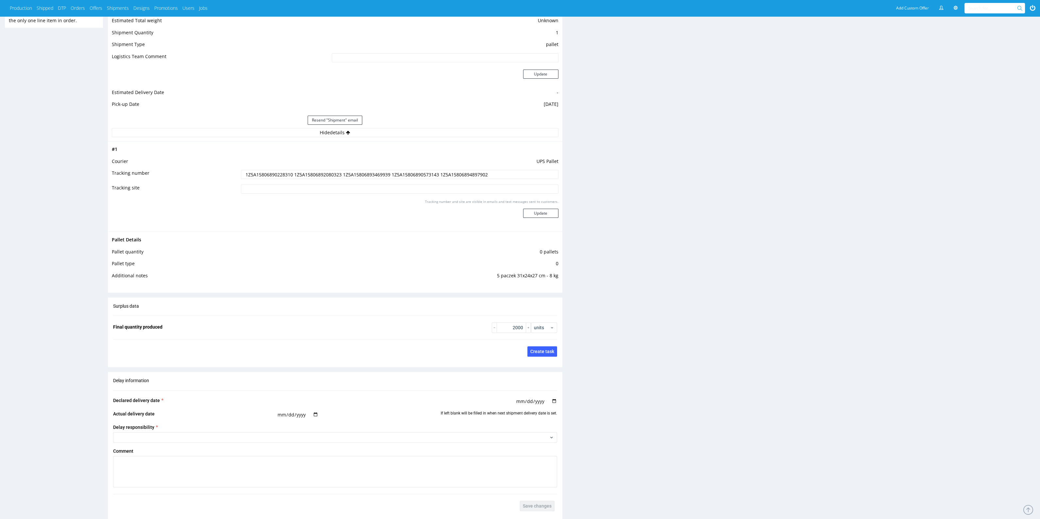
click at [448, 174] on input "1Z5A15806890228310 1Z5A15806892080323 1Z5A15806893469939 1Z5A15806890573143 1Z5…" at bounding box center [399, 174] width 317 height 9
click at [449, 174] on input "1Z5A15806890228310 1Z5A15806892080323 1Z5A15806893469939 1Z5A15806890573143 1Z5…" at bounding box center [399, 174] width 317 height 9
click at [459, 176] on input "1Z5A15806890228310 1Z5A15806892080323 1Z5A15806893469939 1Z5A15806890573143 1Z5…" at bounding box center [399, 174] width 317 height 9
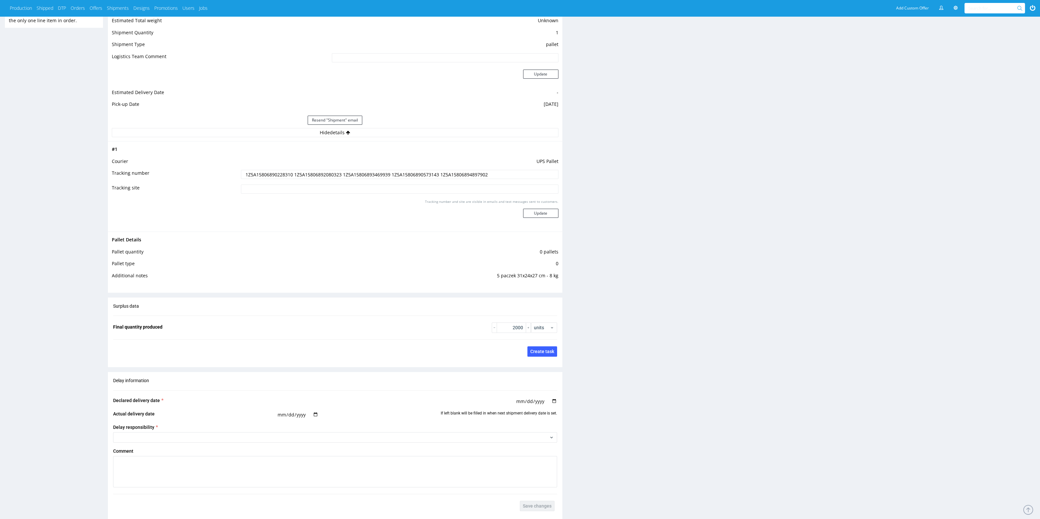
click at [459, 176] on input "1Z5A15806890228310 1Z5A15806892080323 1Z5A15806893469939 1Z5A15806890573143 1Z5…" at bounding box center [399, 174] width 317 height 9
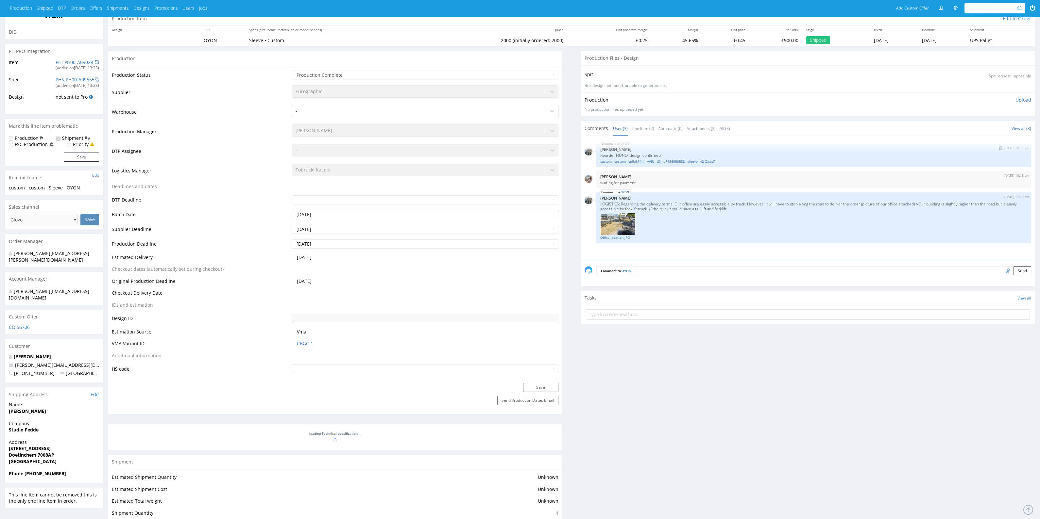
scroll to position [19, 0]
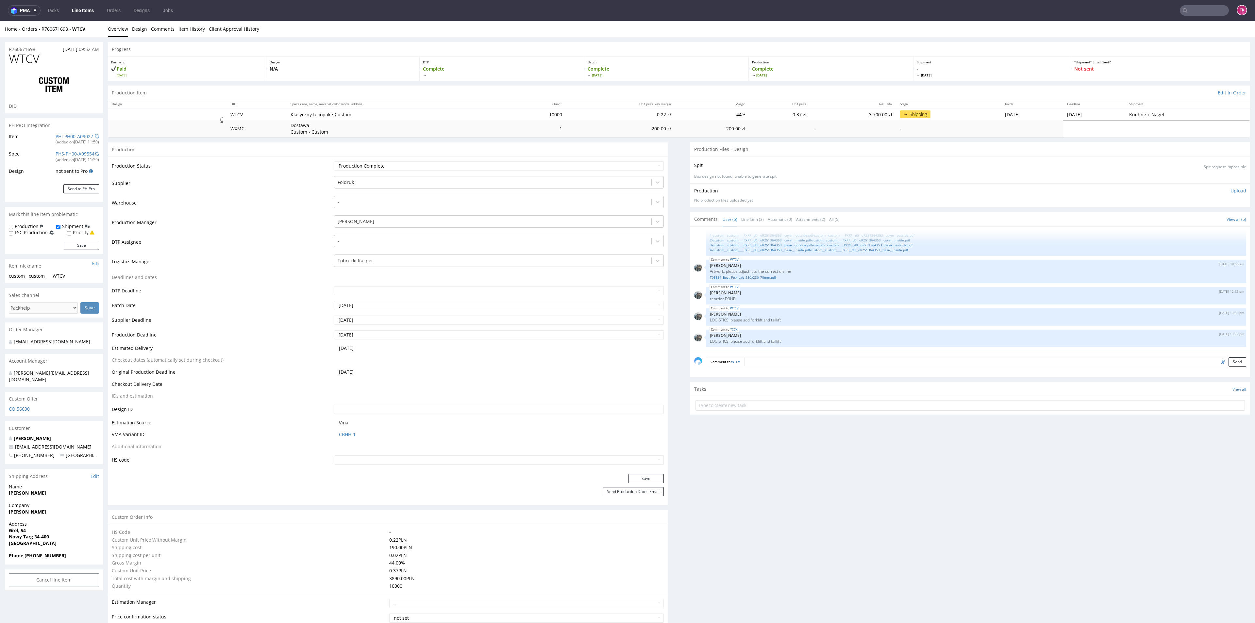
drag, startPoint x: 4, startPoint y: 507, endPoint x: 78, endPoint y: 508, distance: 74.2
copy strong "[PERSON_NAME]"
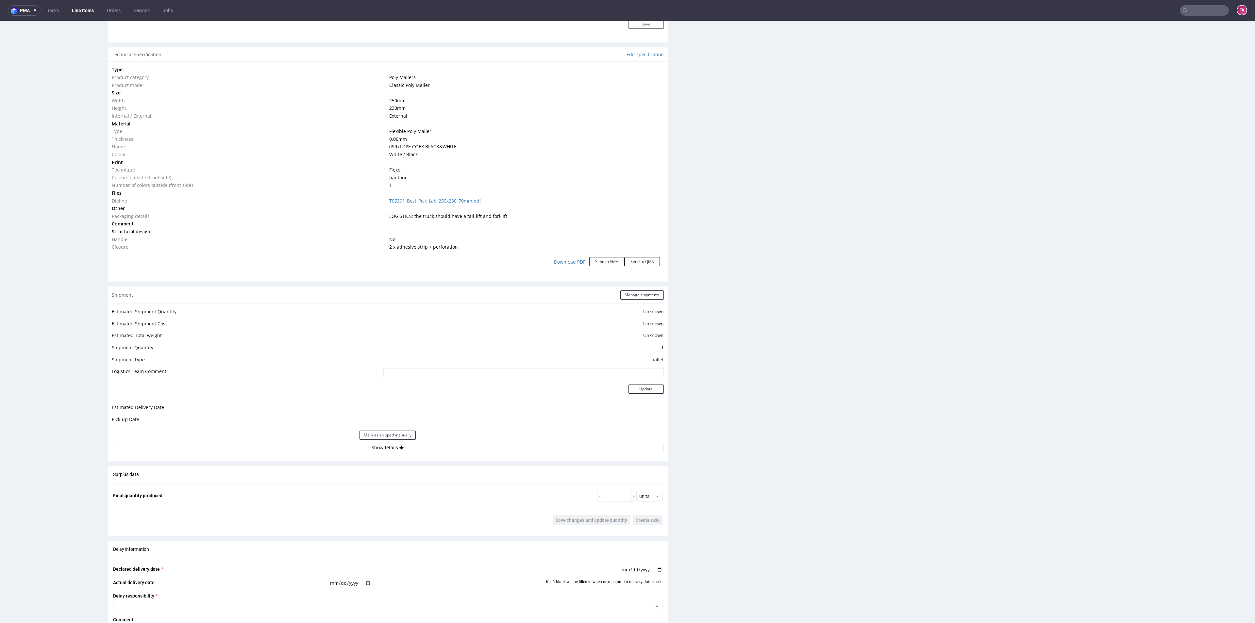
scroll to position [785, 0]
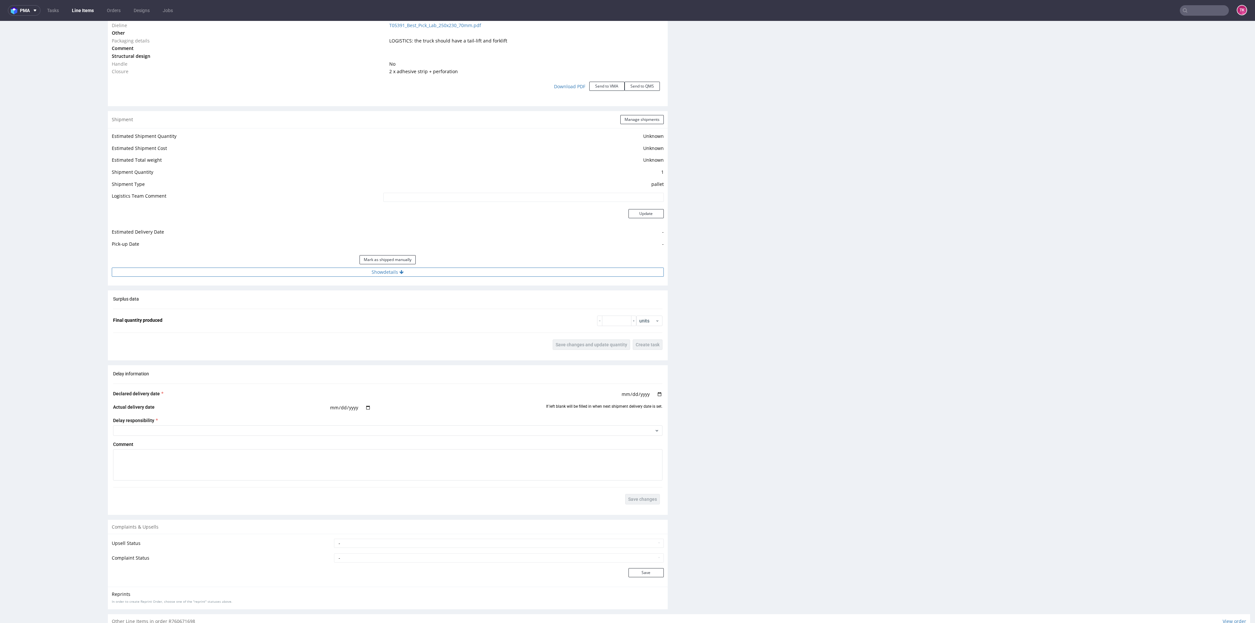
drag, startPoint x: 308, startPoint y: 273, endPoint x: 306, endPoint y: 275, distance: 3.5
click at [306, 275] on button "Show details" at bounding box center [388, 272] width 552 height 9
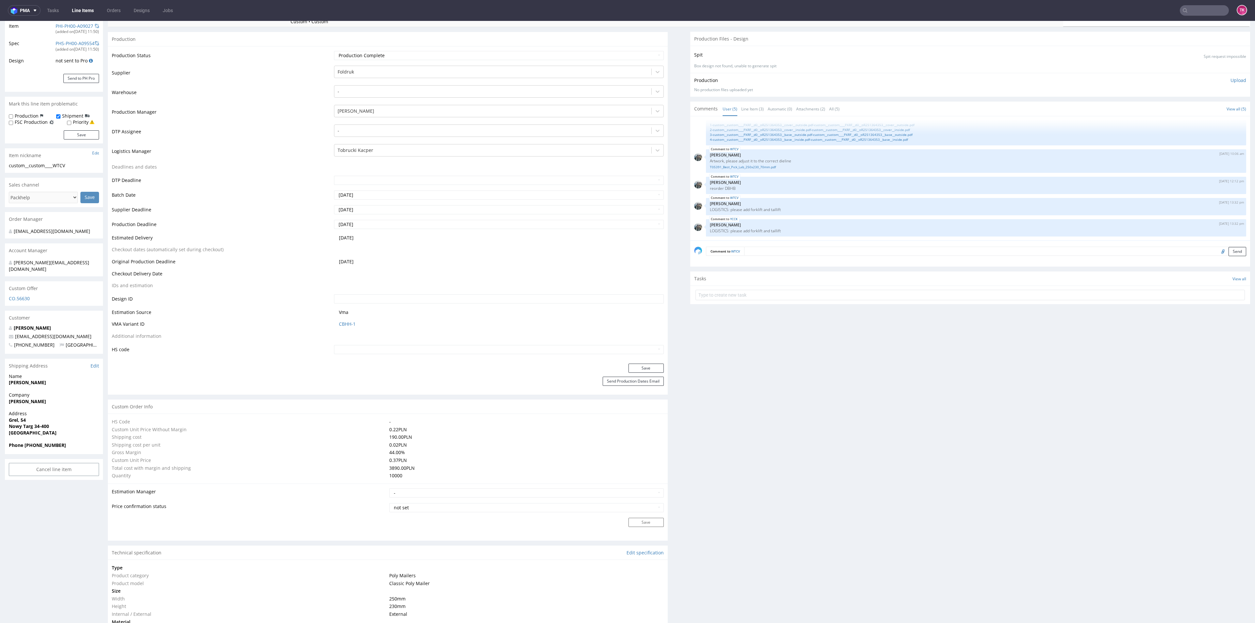
scroll to position [0, 0]
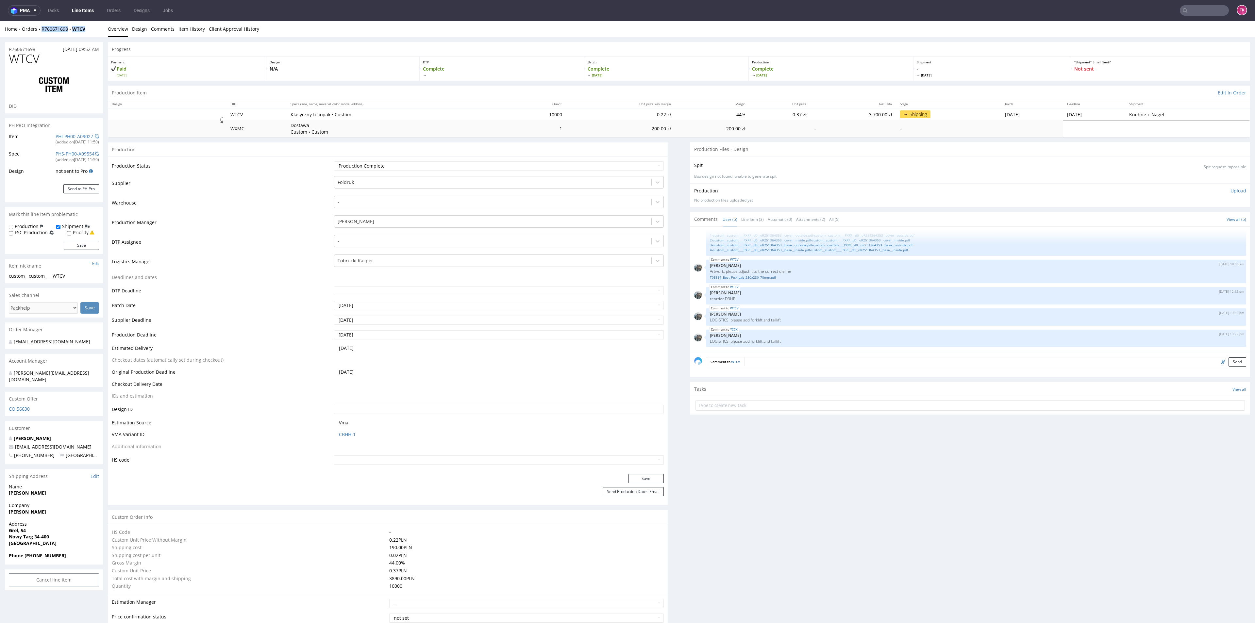
drag, startPoint x: 82, startPoint y: 28, endPoint x: 38, endPoint y: 34, distance: 44.9
click at [37, 34] on div "Home Orders R760671698 WTCV Overview Design Comments Item History Client Approv…" at bounding box center [627, 29] width 1255 height 16
copy div "R760671698 WTCV"
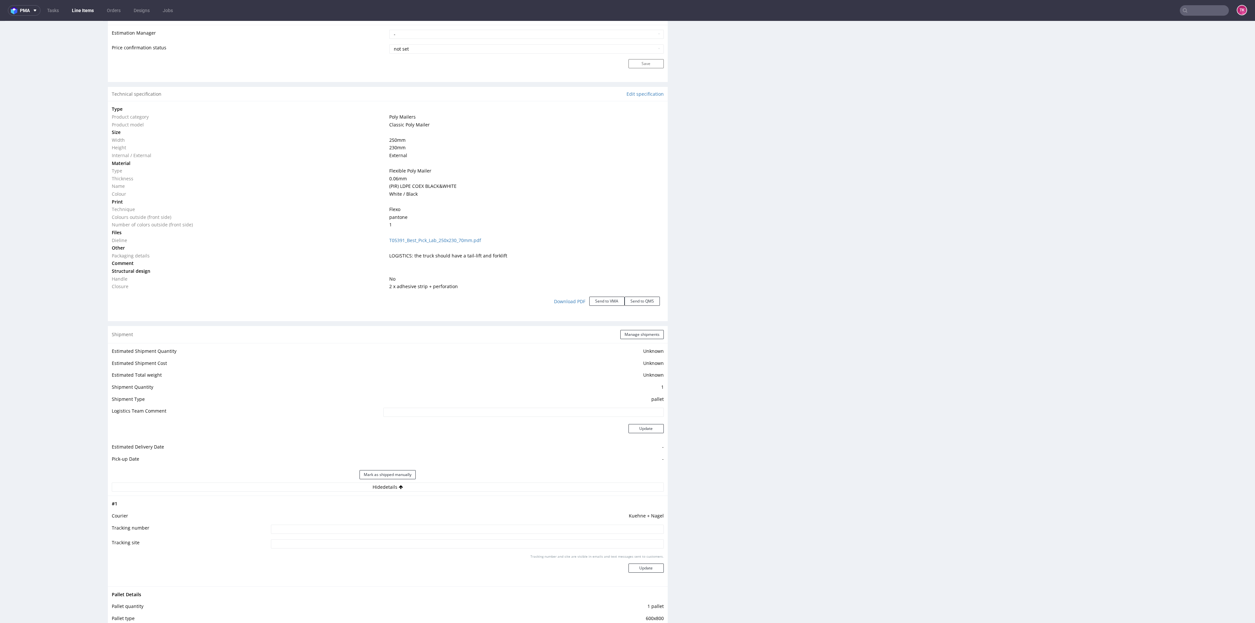
scroll to position [637, 0]
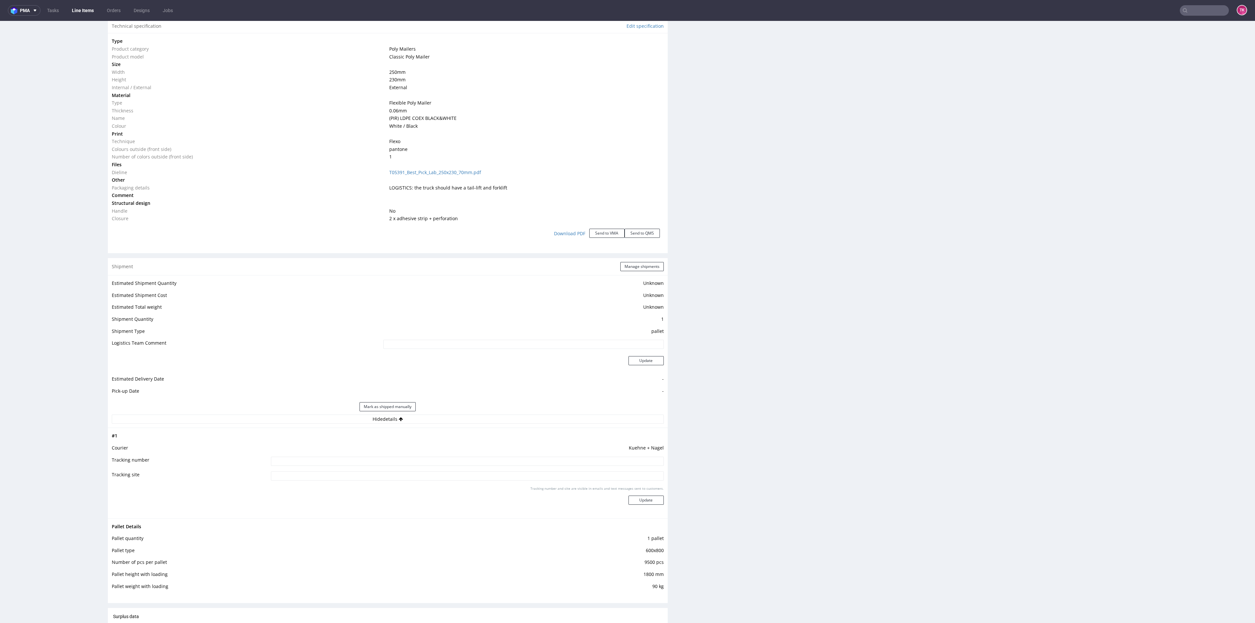
click at [374, 459] on input at bounding box center [467, 461] width 393 height 9
paste input "RWM006492190"
type input "RWM006492190"
click at [650, 499] on button "Update" at bounding box center [646, 500] width 35 height 9
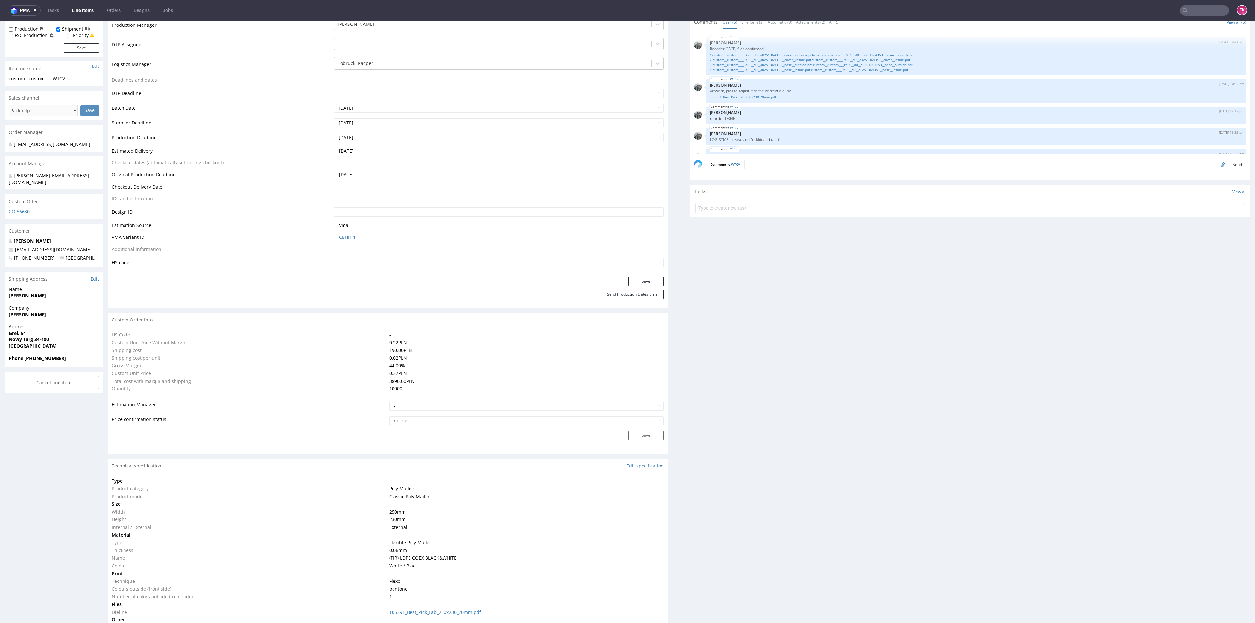
scroll to position [17, 0]
drag, startPoint x: 81, startPoint y: 1, endPoint x: 80, endPoint y: 6, distance: 5.1
click at [80, 6] on link "Line Items" at bounding box center [83, 10] width 30 height 10
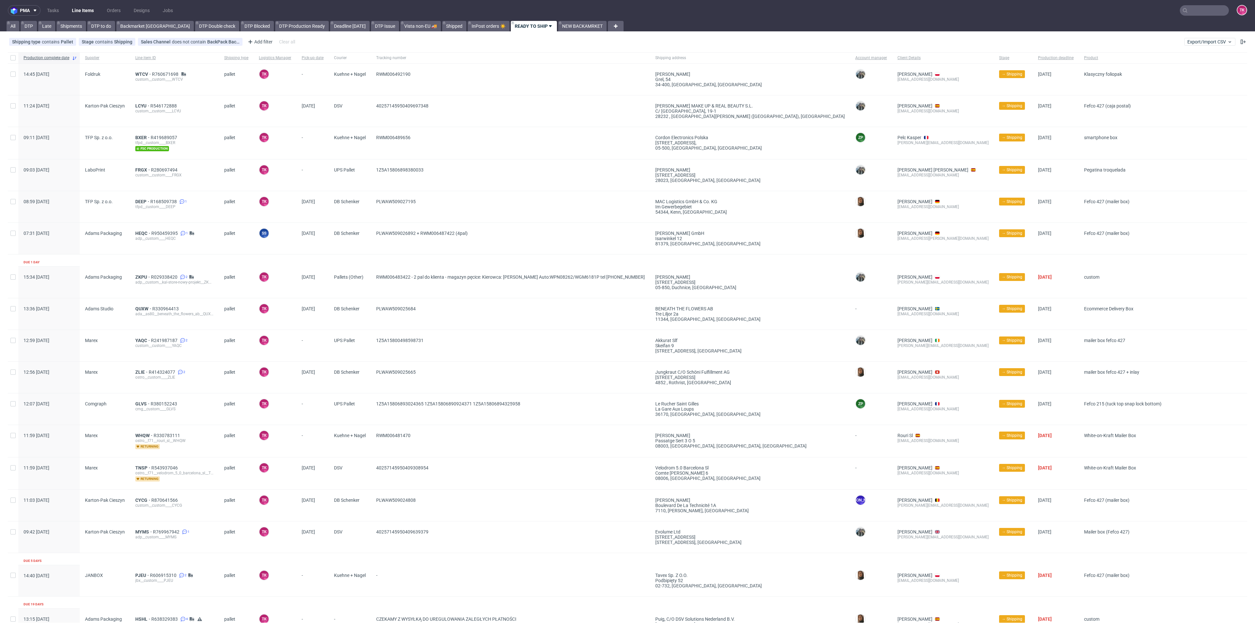
drag, startPoint x: 472, startPoint y: 624, endPoint x: 478, endPoint y: 627, distance: 6.4
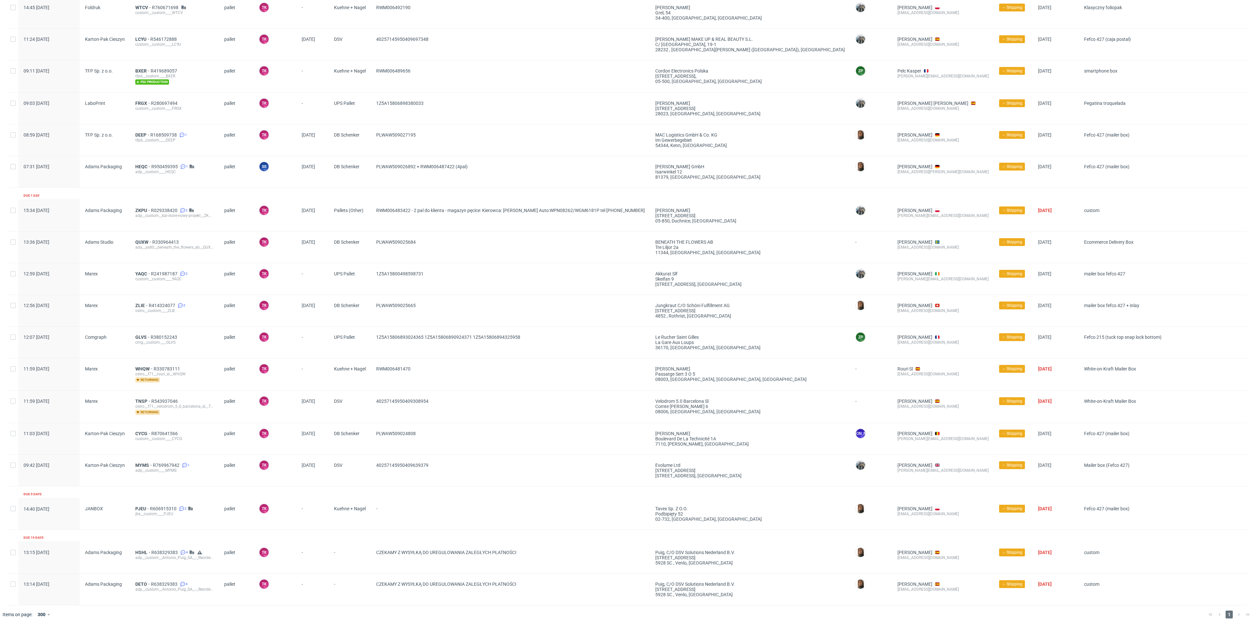
scroll to position [69, 0]
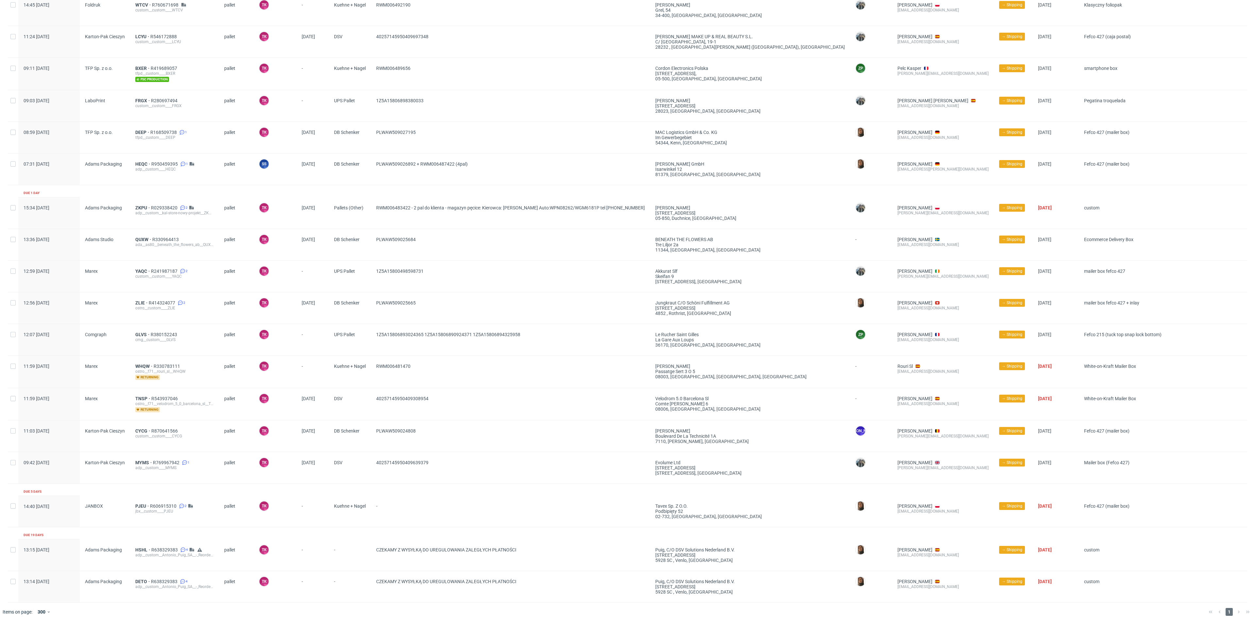
click at [142, 502] on div "PJEU R606915310 2 jbx__custom____PJEU" at bounding box center [174, 511] width 89 height 31
click at [142, 506] on span "PJEU" at bounding box center [142, 506] width 15 height 5
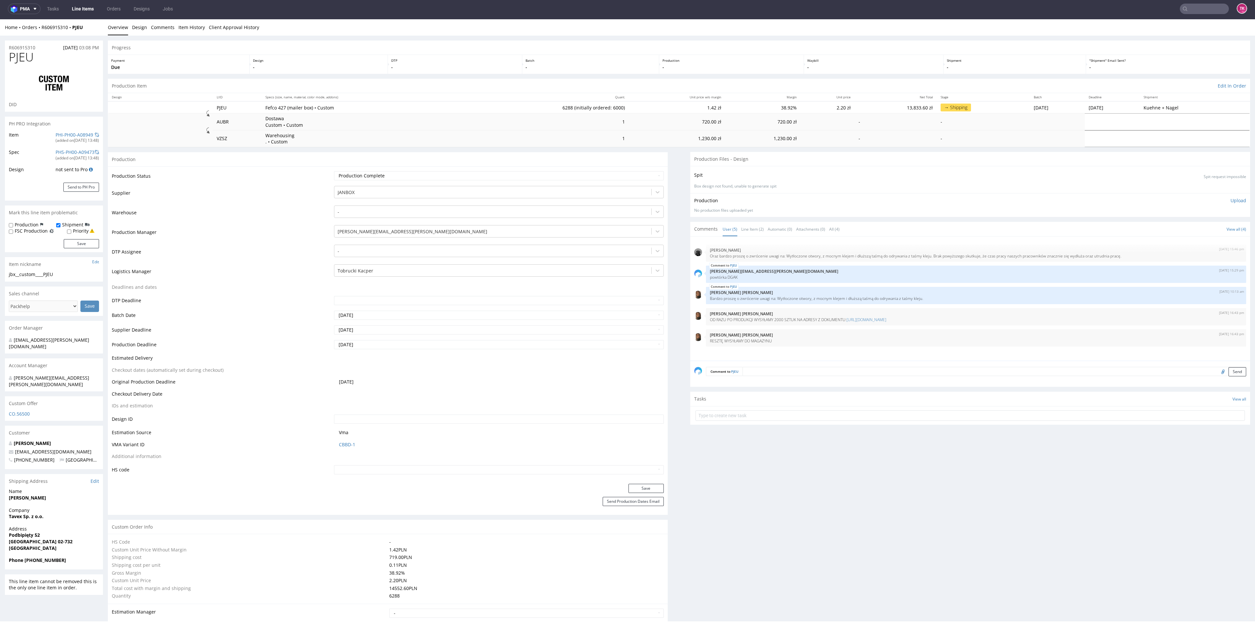
scroll to position [2, 0]
click at [75, 3] on nav "pma Tasks Line Items Orders Designs Jobs TK" at bounding box center [627, 8] width 1255 height 21
click at [90, 14] on nav "pma Tasks Line Items Orders Designs Jobs TK" at bounding box center [627, 8] width 1255 height 21
click at [87, 9] on link "Line Items" at bounding box center [83, 9] width 30 height 10
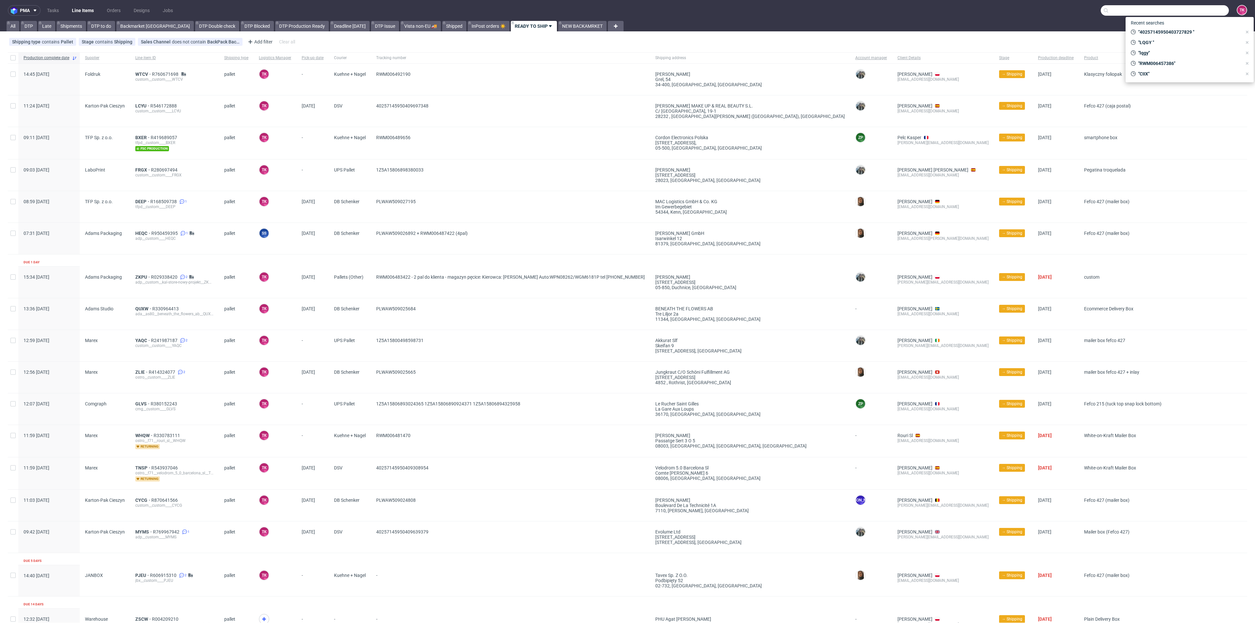
click at [1185, 11] on input "text" at bounding box center [1165, 10] width 128 height 10
type input "W"
type input "WVHH"
click at [1122, 23] on div "WVHH plpk__custom____ WVHH" at bounding box center [1158, 27] width 118 height 12
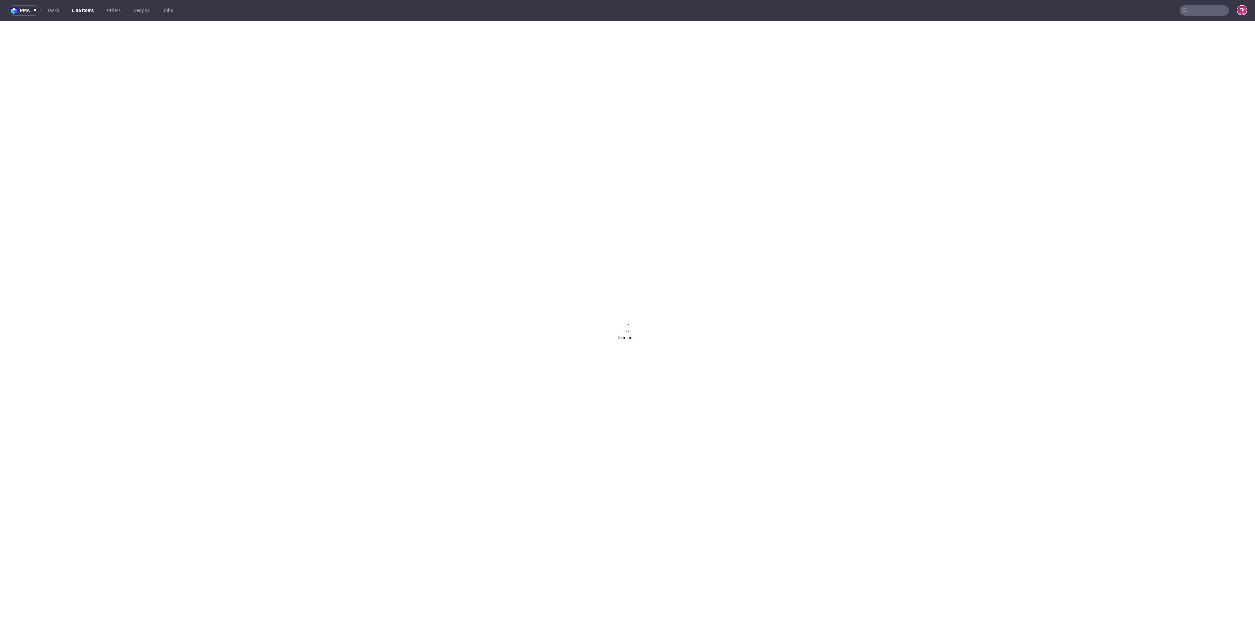
click at [1121, 25] on div "loading ..." at bounding box center [627, 332] width 1255 height 623
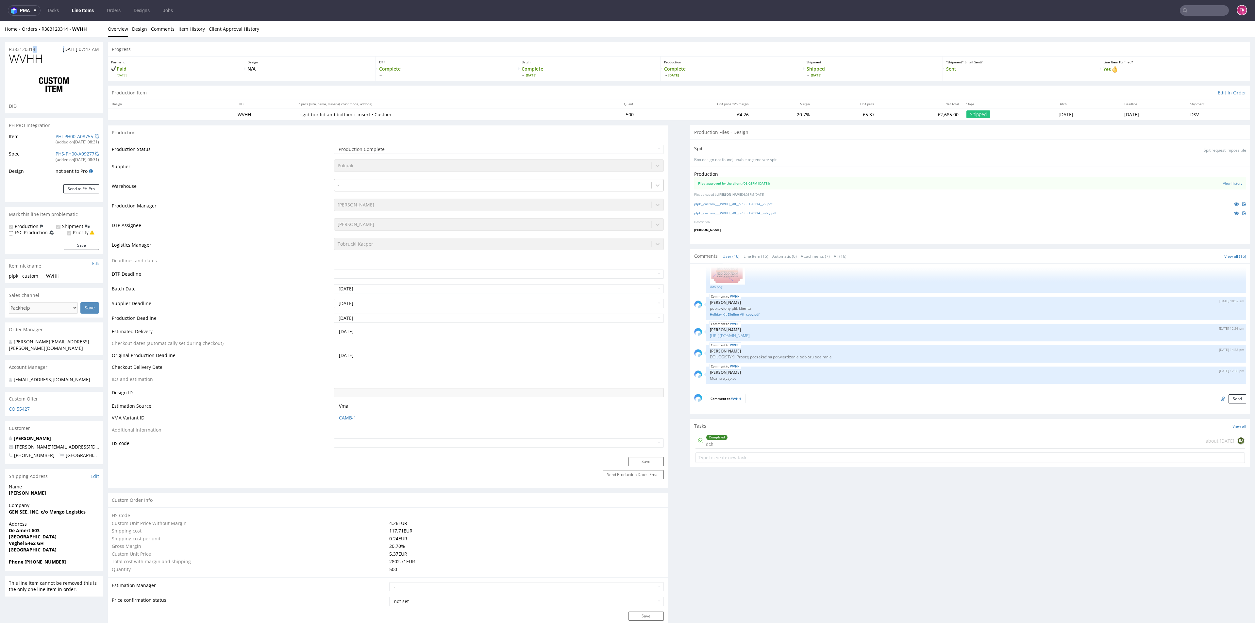
drag, startPoint x: 34, startPoint y: 38, endPoint x: 38, endPoint y: 35, distance: 5.4
copy link "R383120314"
drag, startPoint x: 41, startPoint y: 34, endPoint x: 71, endPoint y: 36, distance: 30.5
click at [71, 36] on div "Home Orders R383120314 WVHH Overview Design Comments Item History Client Approv…" at bounding box center [627, 29] width 1255 height 16
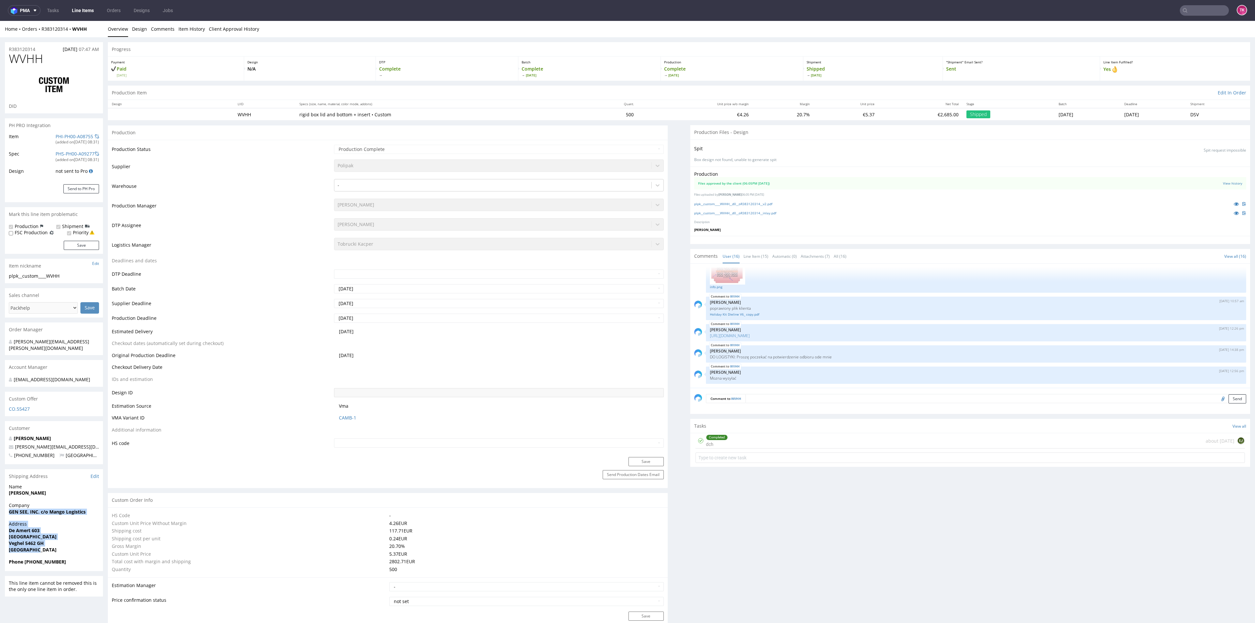
drag, startPoint x: 4, startPoint y: 508, endPoint x: 57, endPoint y: 543, distance: 63.7
copy section "GEN SEE, INC. c/o Mango Logistics Address De Amert 603 Noord-Brabant Province V…"
click at [9, 559] on strong "Phone +32 475 31 23 15" at bounding box center [37, 562] width 57 height 6
drag, startPoint x: 7, startPoint y: 557, endPoint x: 72, endPoint y: 556, distance: 64.4
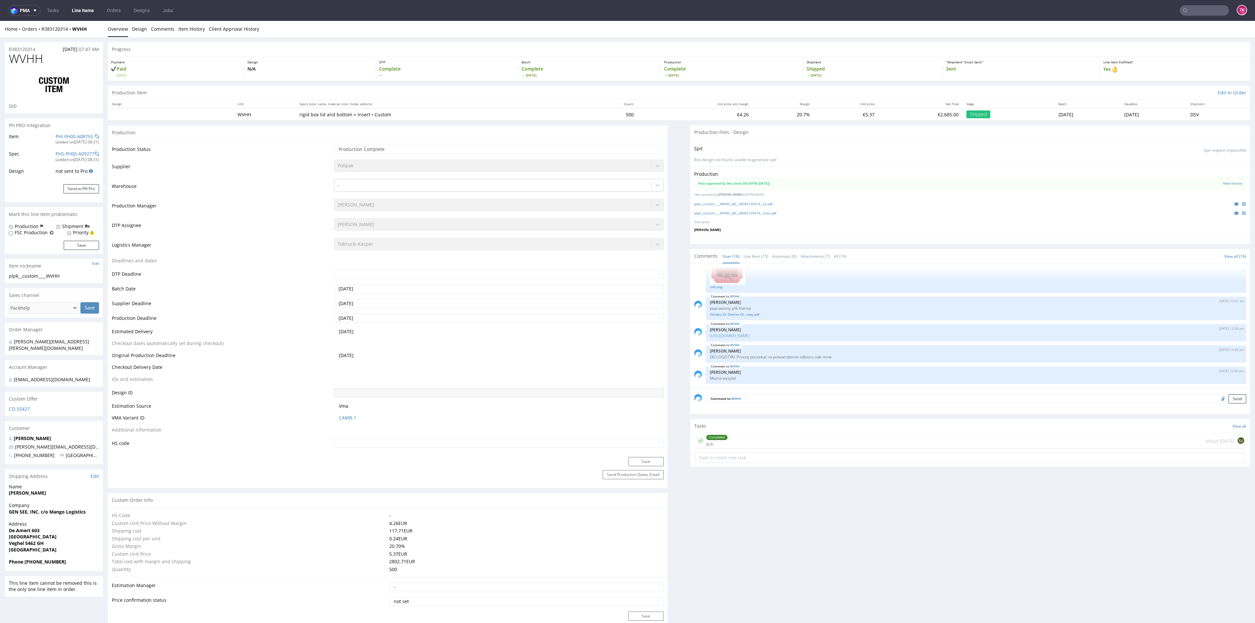
click at [72, 559] on div "Phone +32 475 31 23 15" at bounding box center [54, 565] width 98 height 12
copy strong "Phone +32 475 31 23 15"
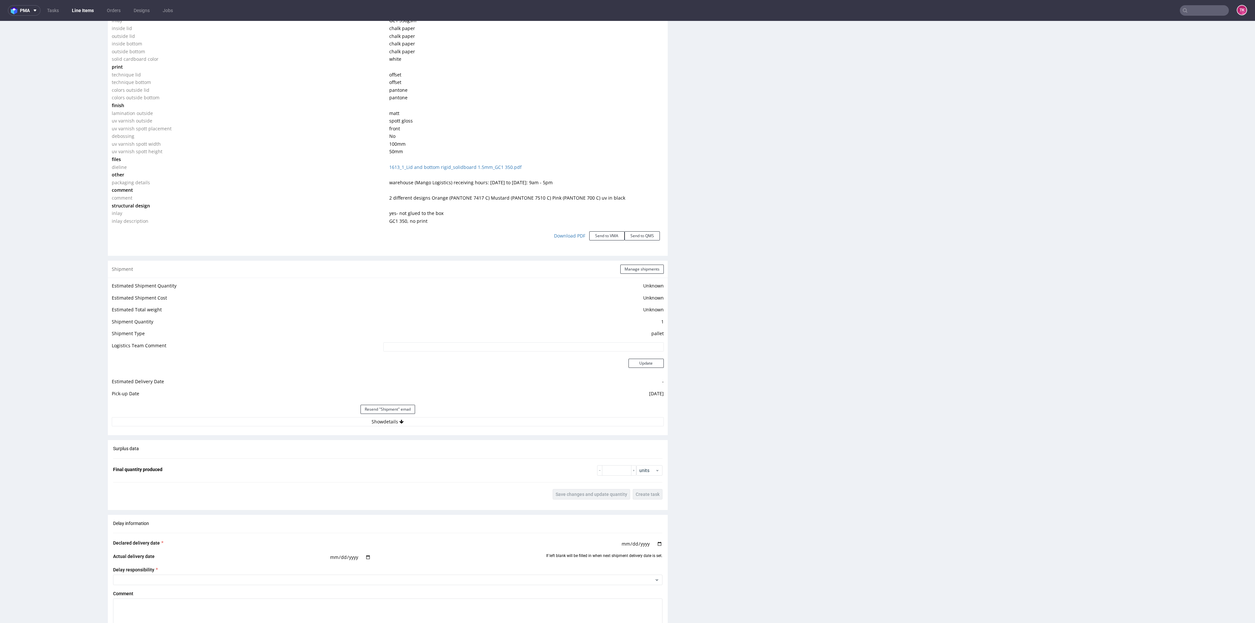
scroll to position [785, 0]
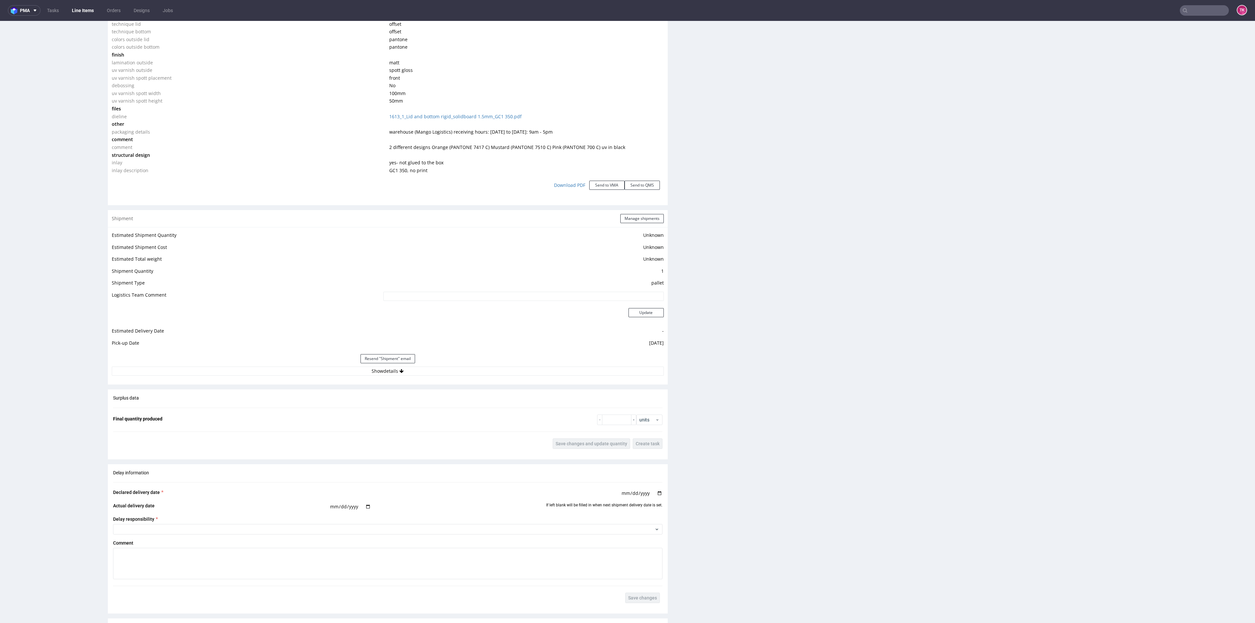
click at [83, 5] on nav "pma Tasks Line Items Orders Designs Jobs TK" at bounding box center [627, 10] width 1255 height 21
click at [82, 7] on link "Line Items" at bounding box center [83, 10] width 30 height 10
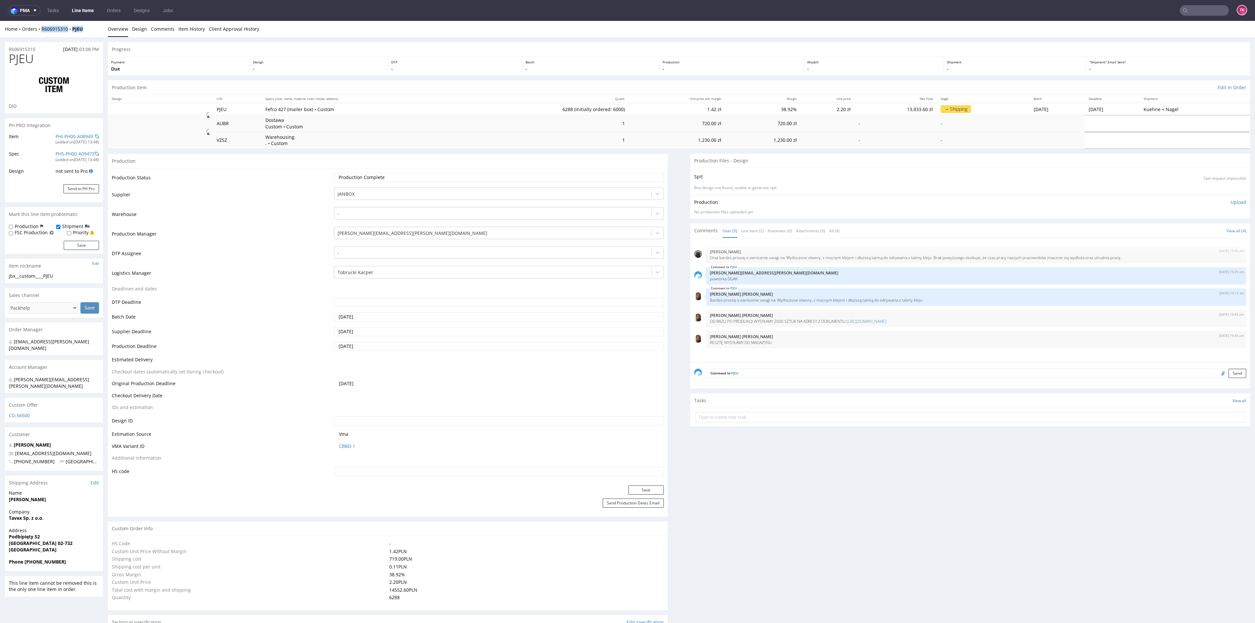
drag, startPoint x: 68, startPoint y: 41, endPoint x: 39, endPoint y: 34, distance: 29.7
click at [39, 34] on div "Home Orders R606915310 PJEU Overview Design Comments Item History Client Approv…" at bounding box center [627, 29] width 1255 height 16
